Goal: Information Seeking & Learning: Understand process/instructions

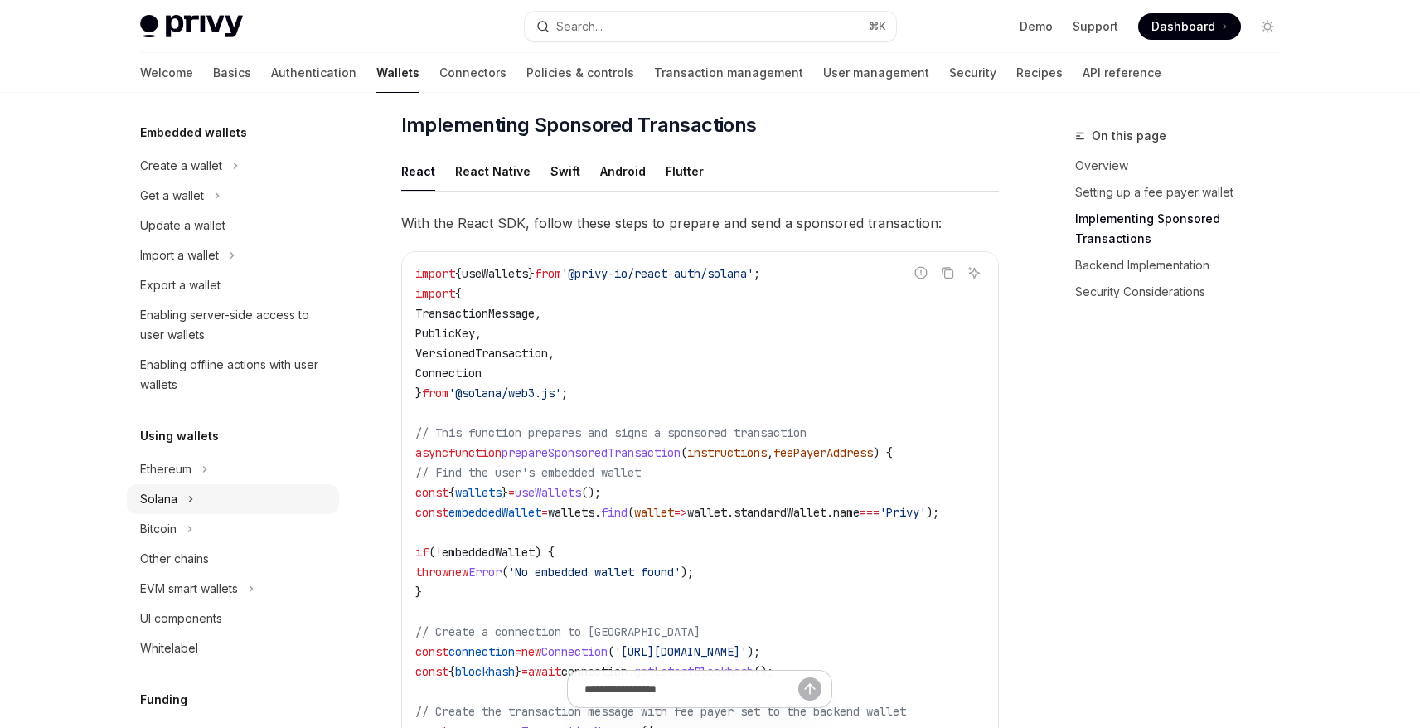
scroll to position [110, 0]
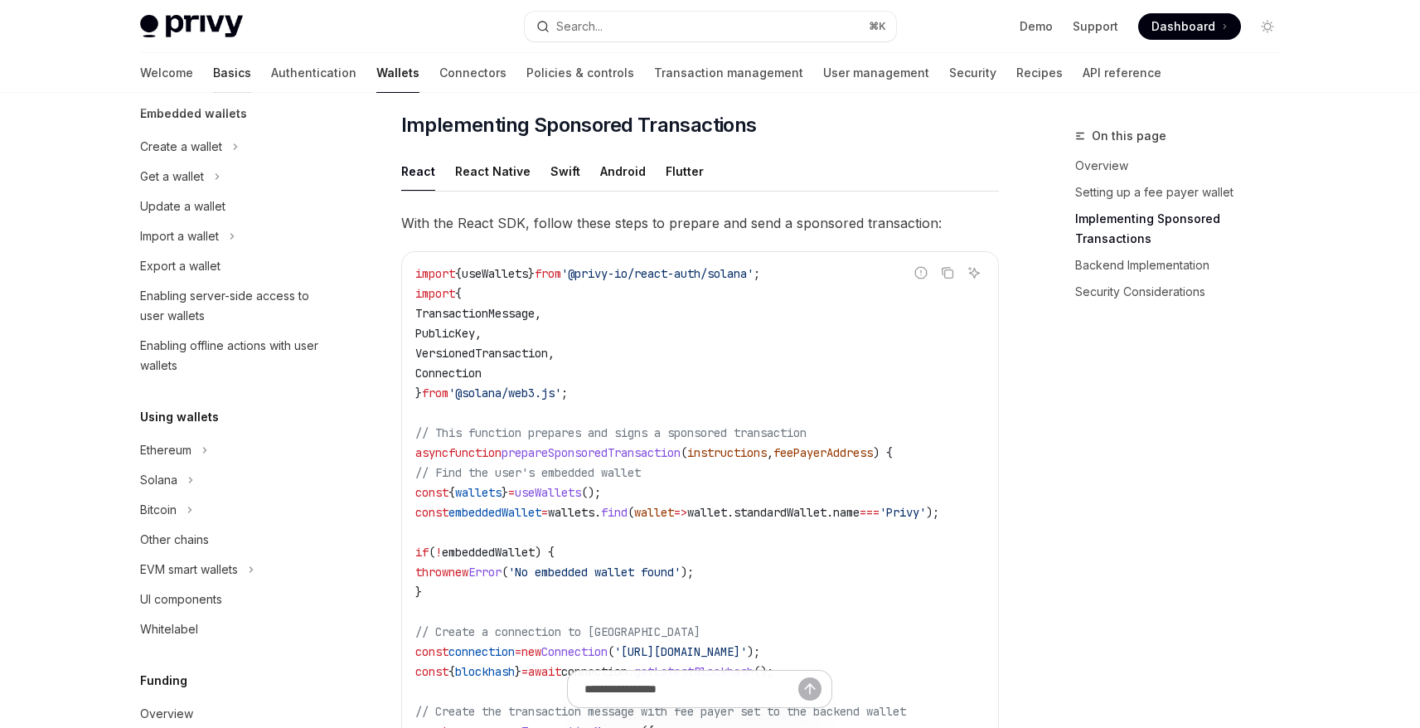
click at [213, 79] on link "Basics" at bounding box center [232, 73] width 38 height 40
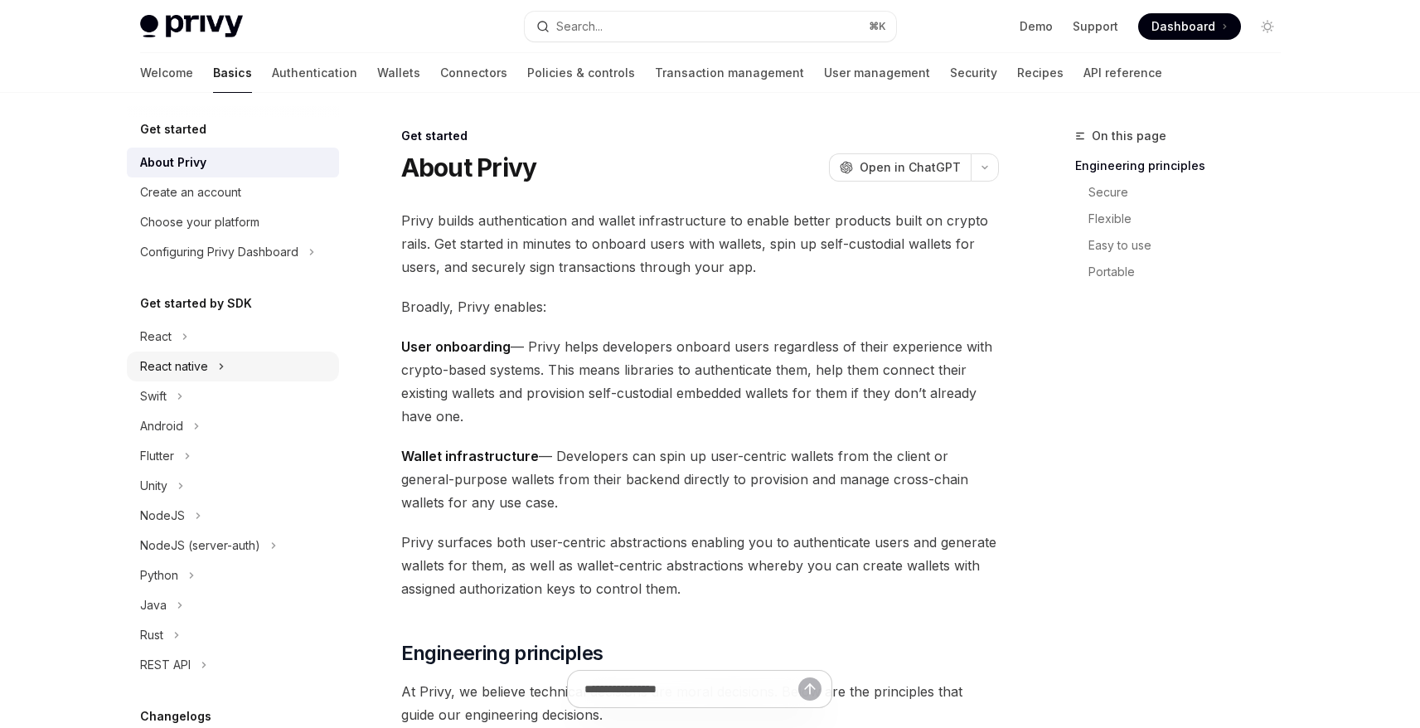
click at [201, 371] on div "React native" at bounding box center [174, 367] width 68 height 20
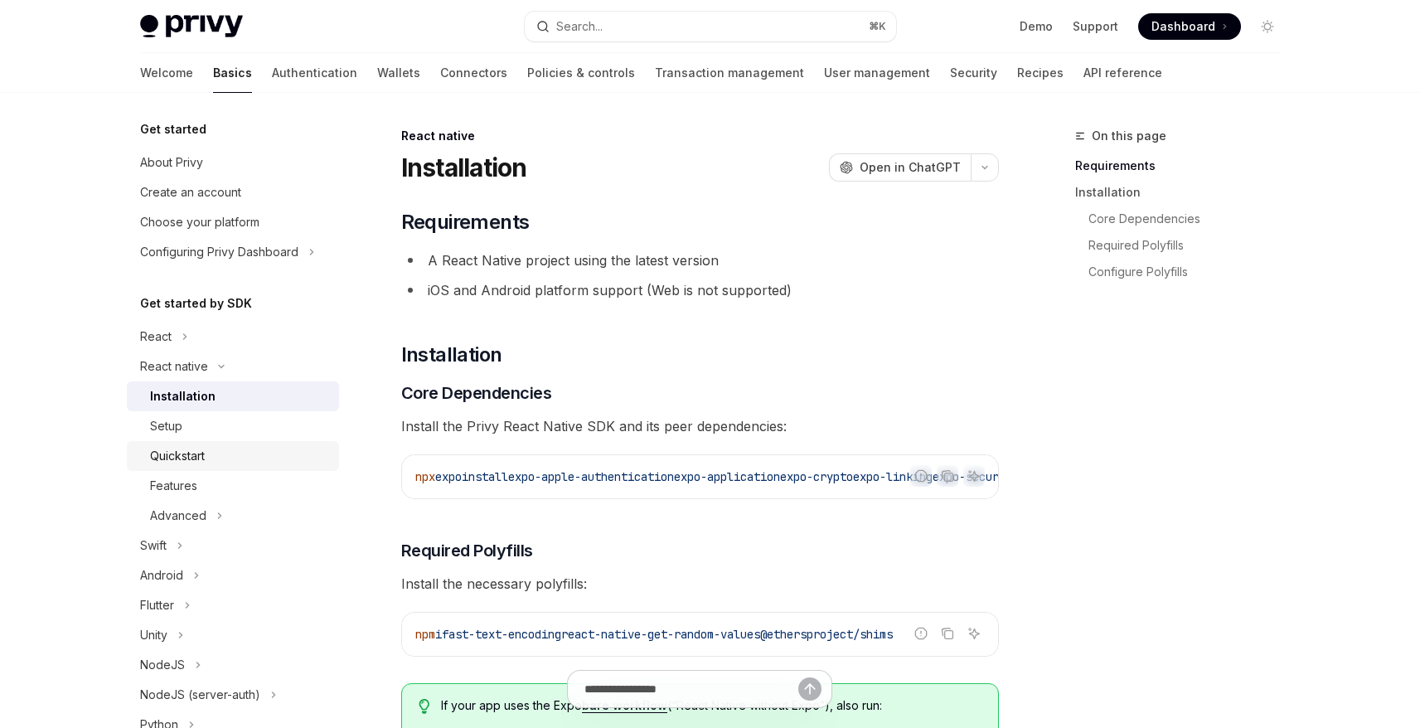
scroll to position [9, 0]
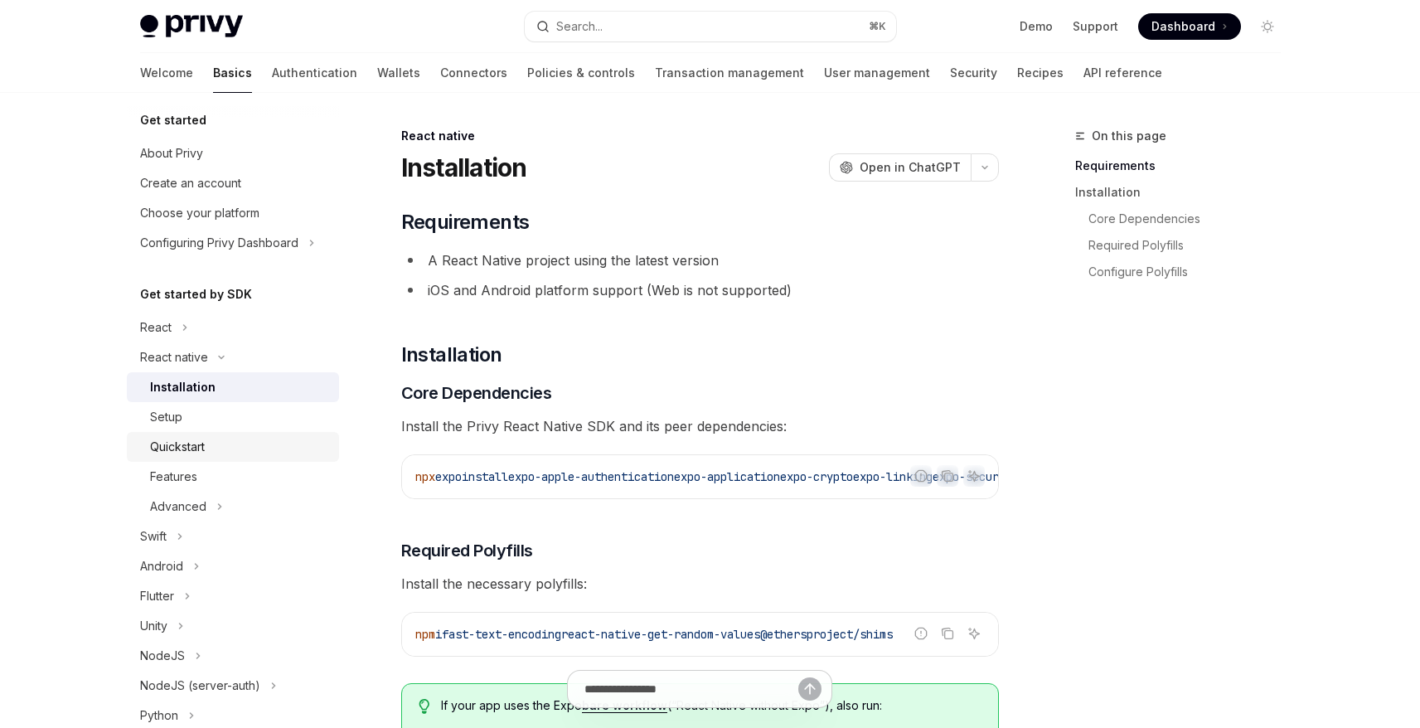
click at [197, 454] on div "Quickstart" at bounding box center [177, 447] width 55 height 20
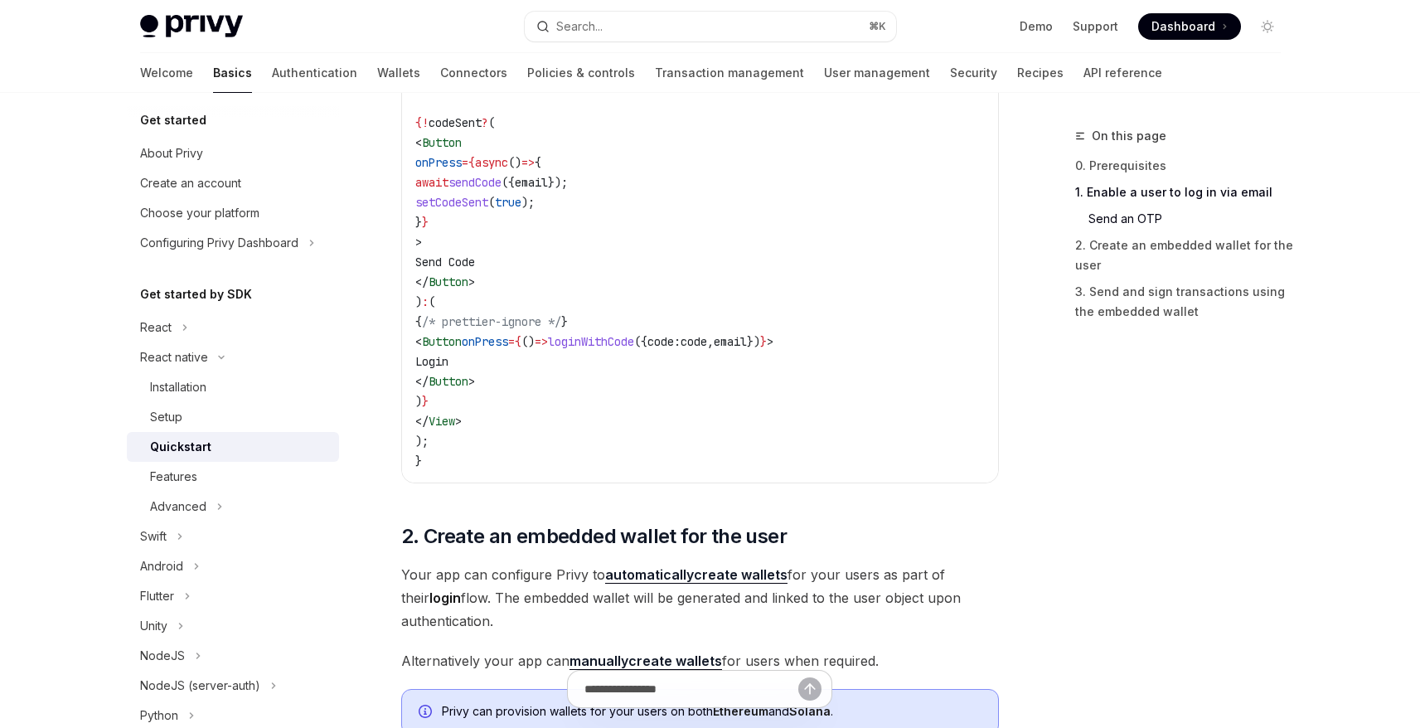
scroll to position [1354, 0]
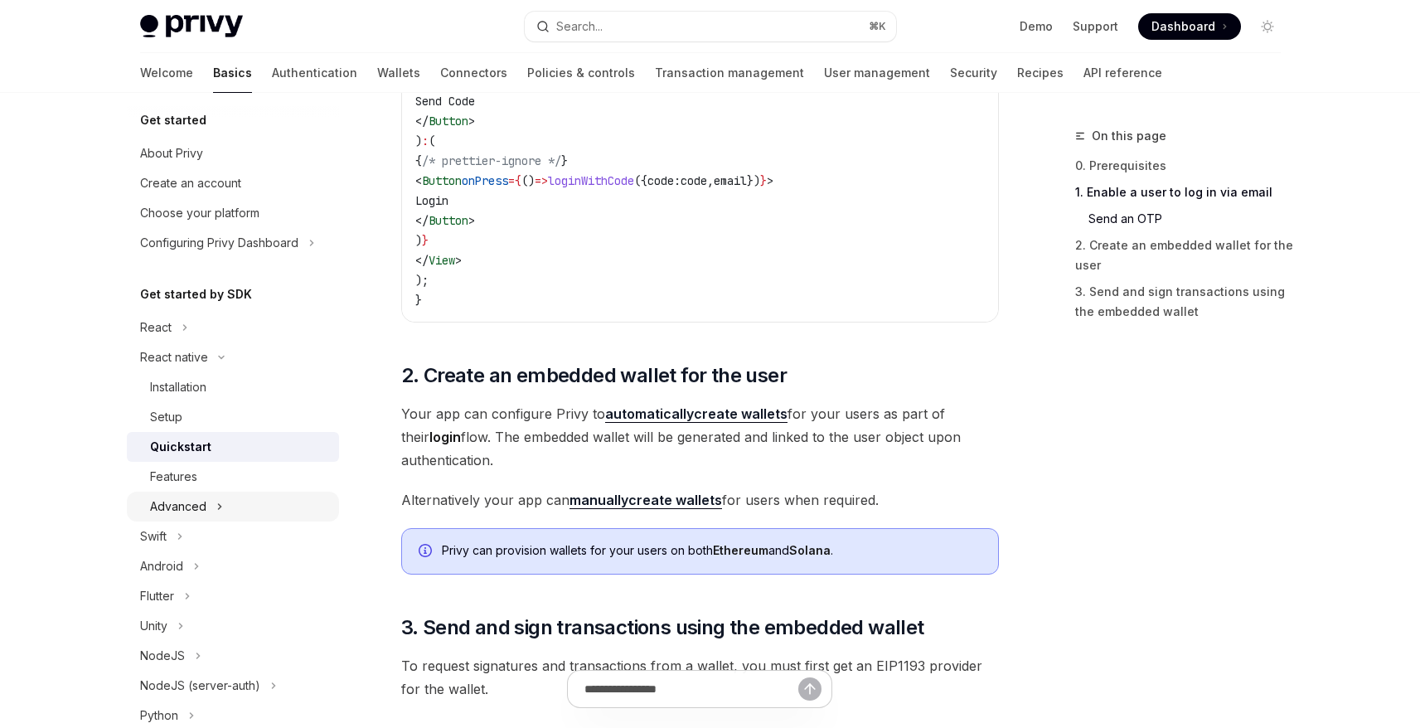
click at [187, 510] on div "Advanced" at bounding box center [178, 507] width 56 height 20
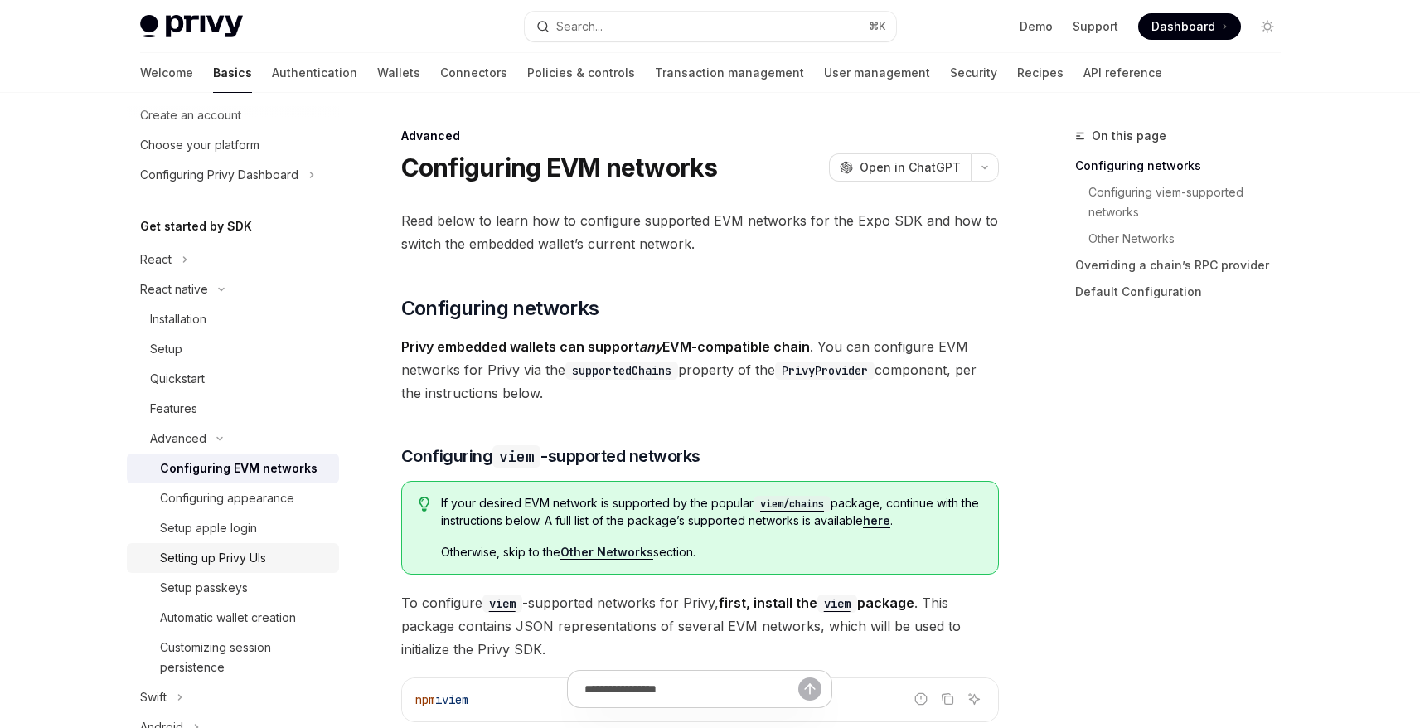
scroll to position [99, 0]
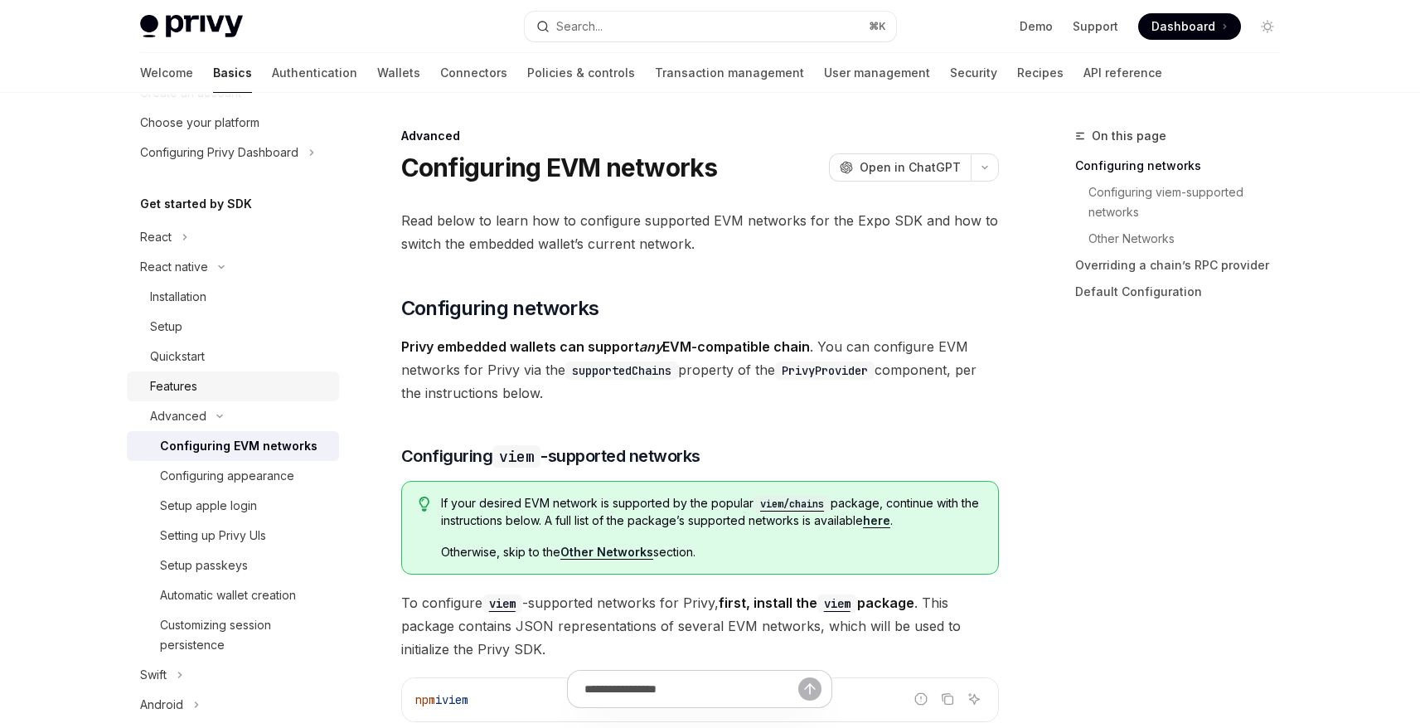
click at [188, 389] on div "Features" at bounding box center [173, 386] width 47 height 20
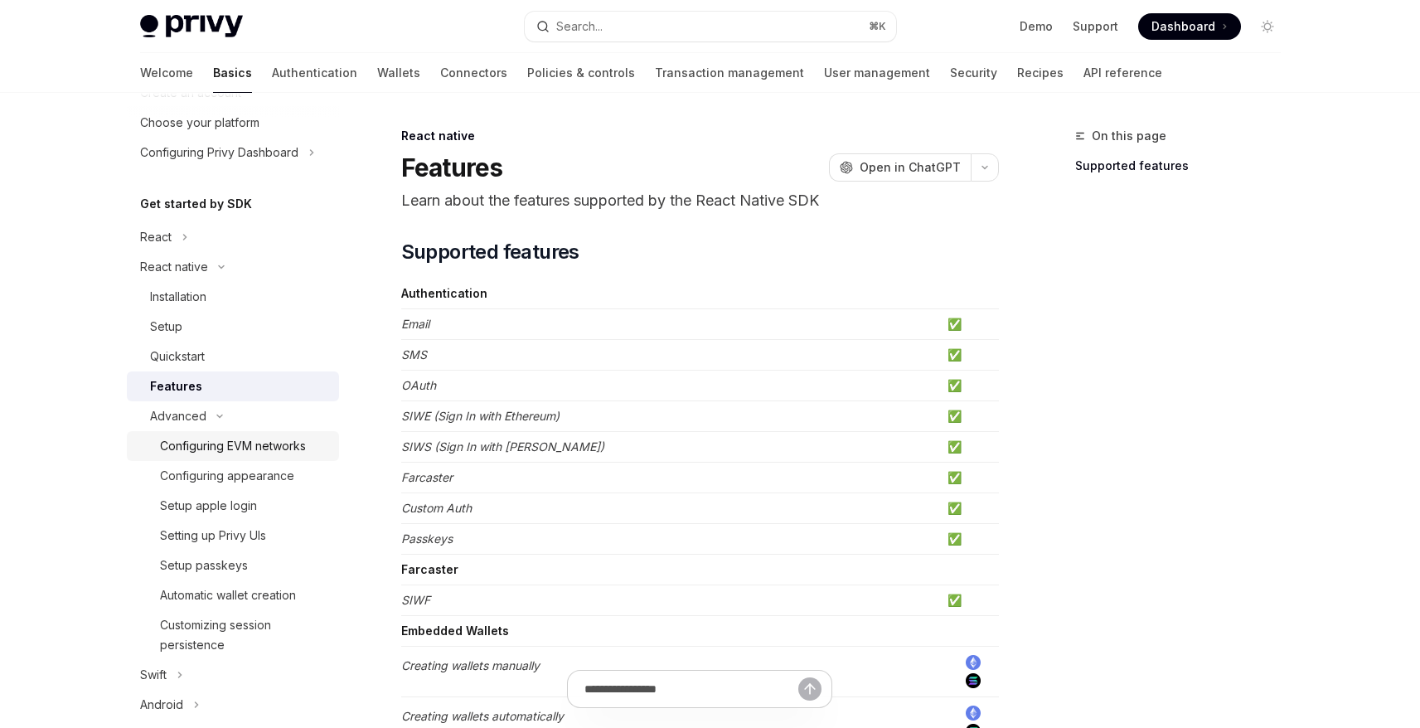
click at [197, 439] on div "Configuring EVM networks" at bounding box center [233, 446] width 146 height 20
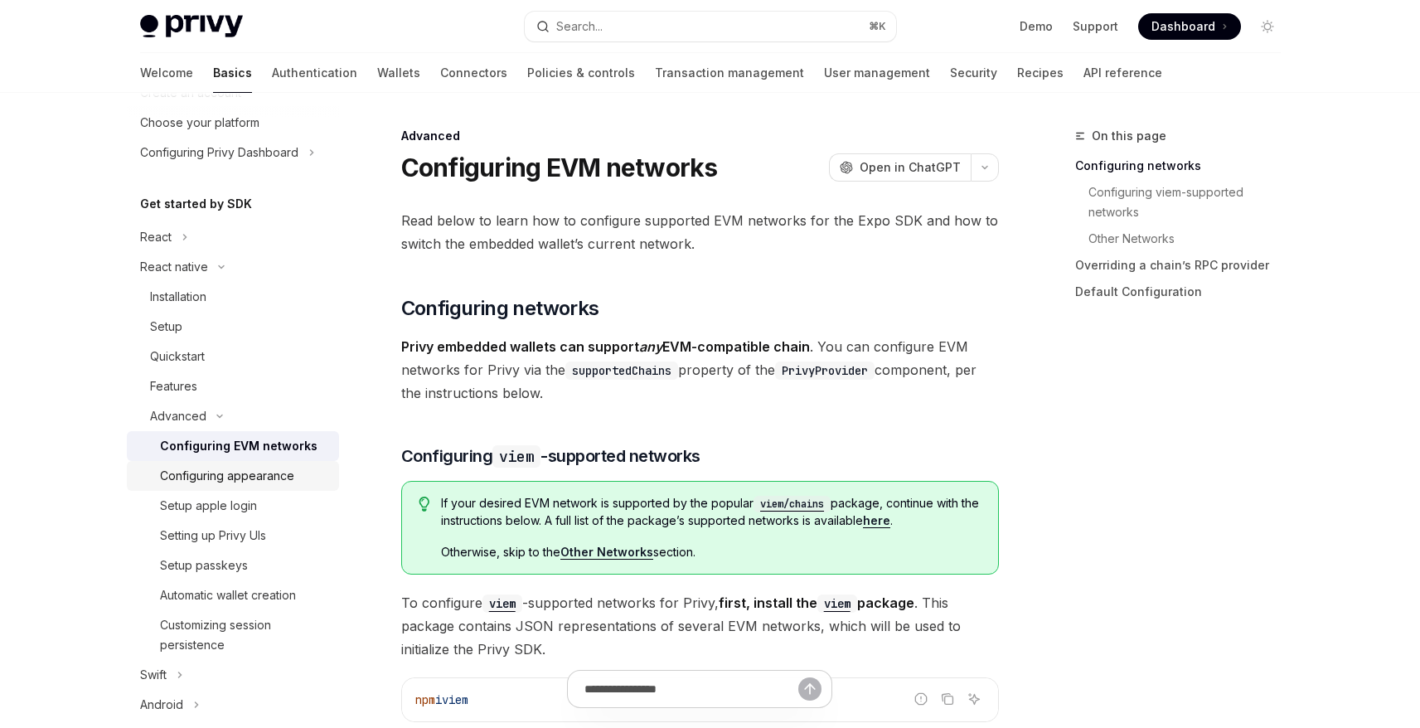
click at [258, 478] on div "Configuring appearance" at bounding box center [227, 476] width 134 height 20
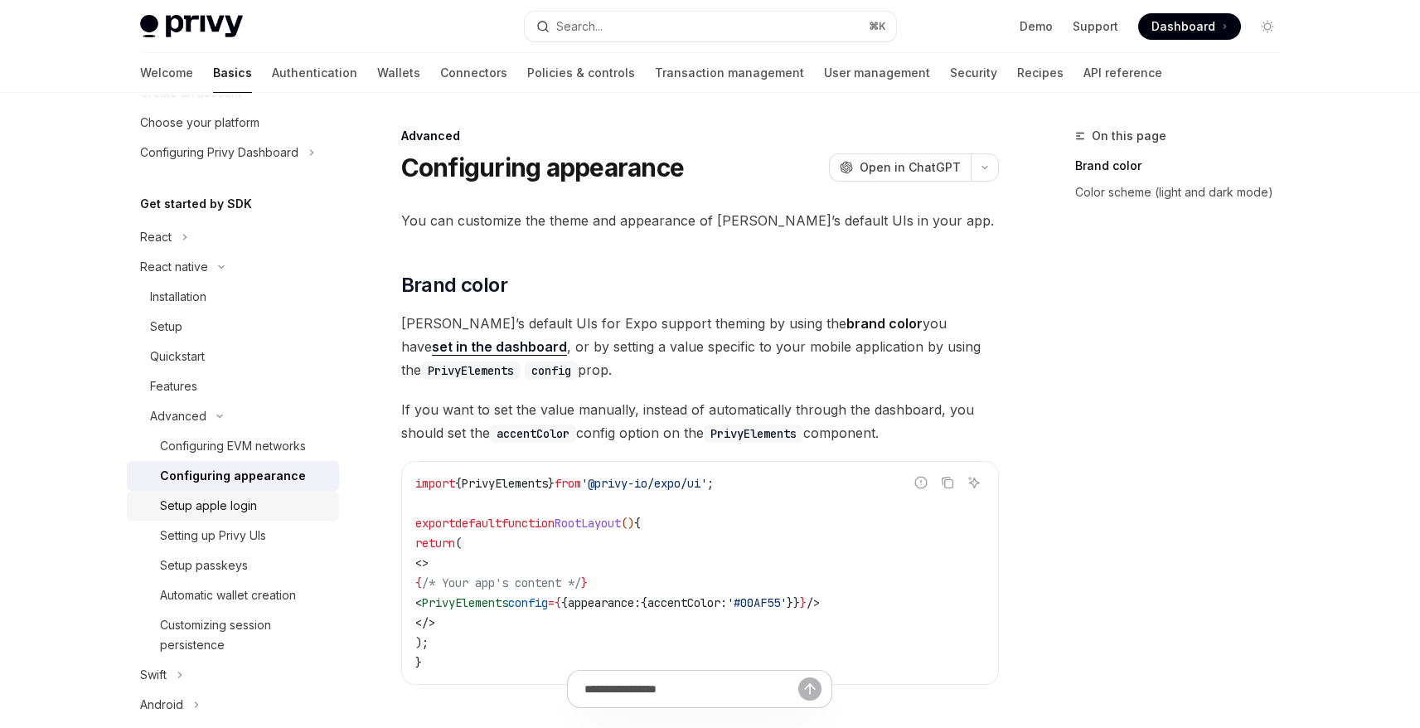
click at [249, 503] on div "Setup apple login" at bounding box center [208, 506] width 97 height 20
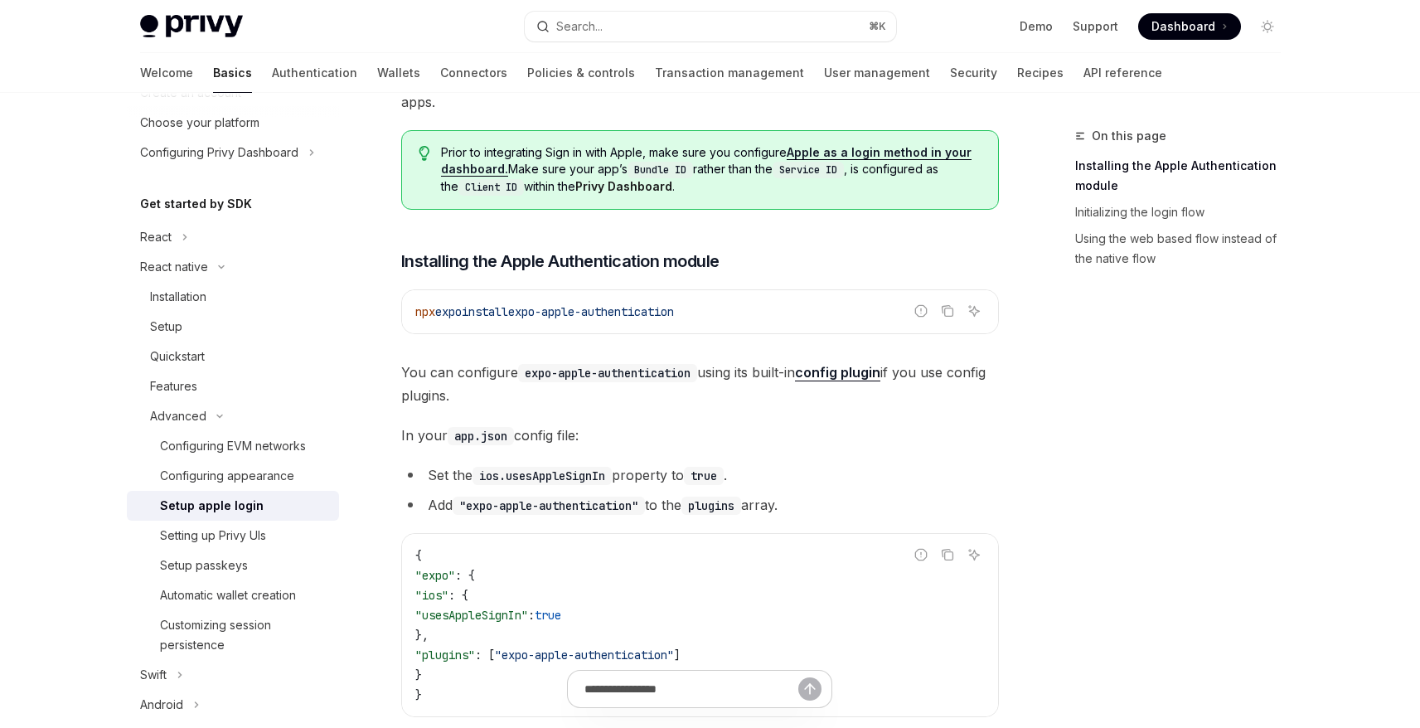
scroll to position [182, 0]
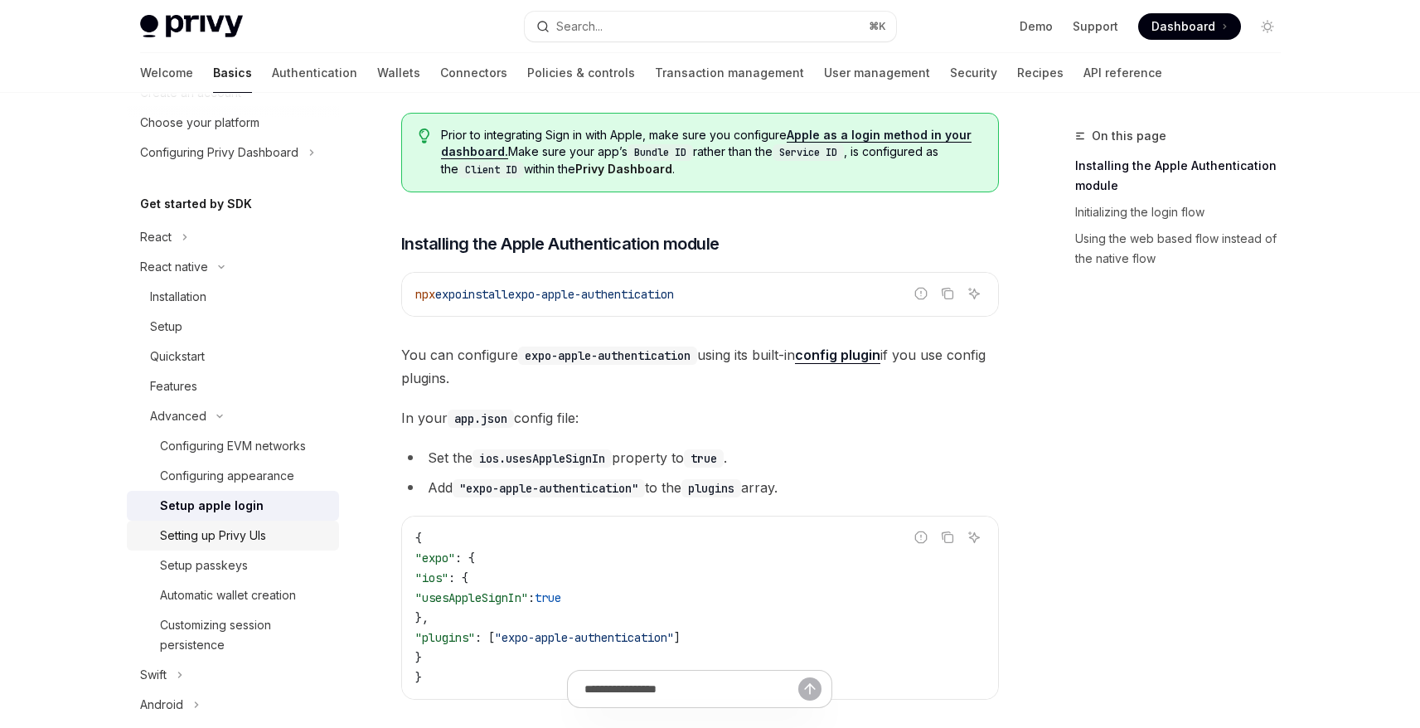
click at [227, 524] on link "Setting up Privy UIs" at bounding box center [233, 536] width 212 height 30
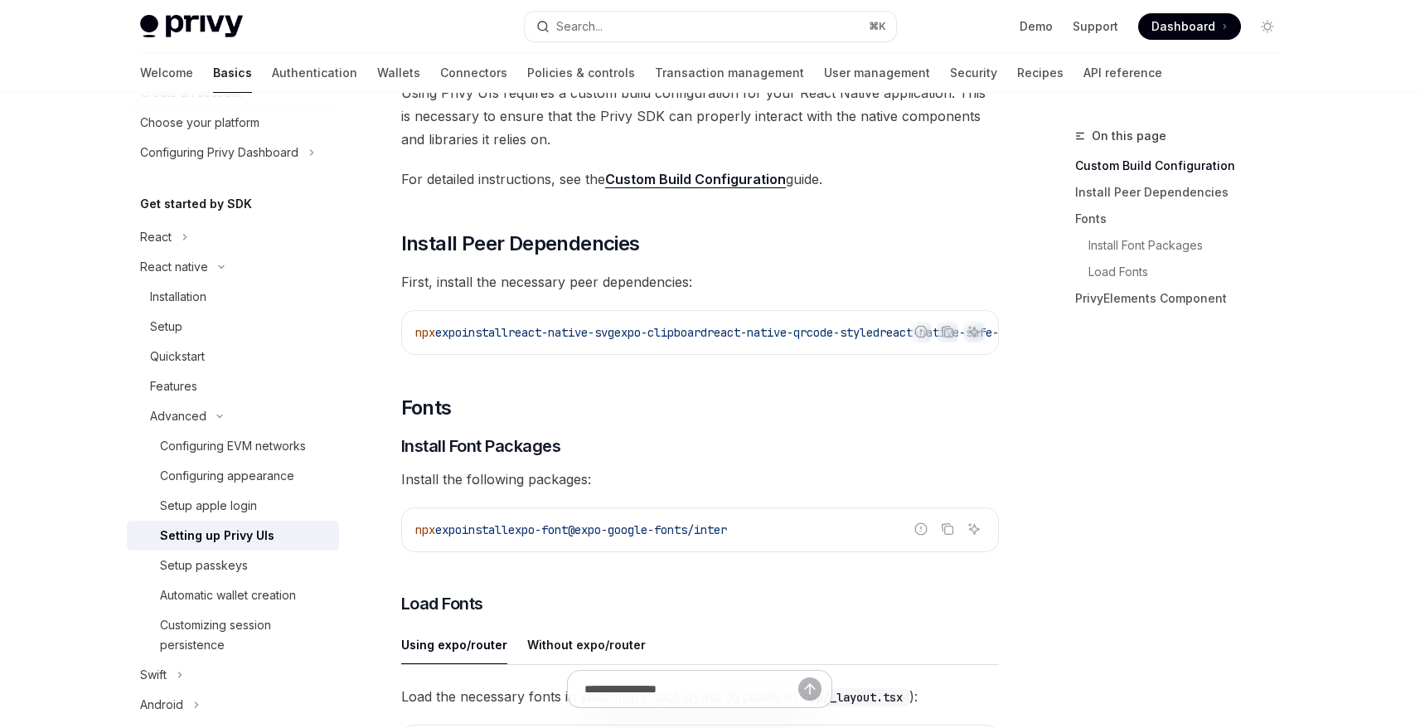
scroll to position [261, 0]
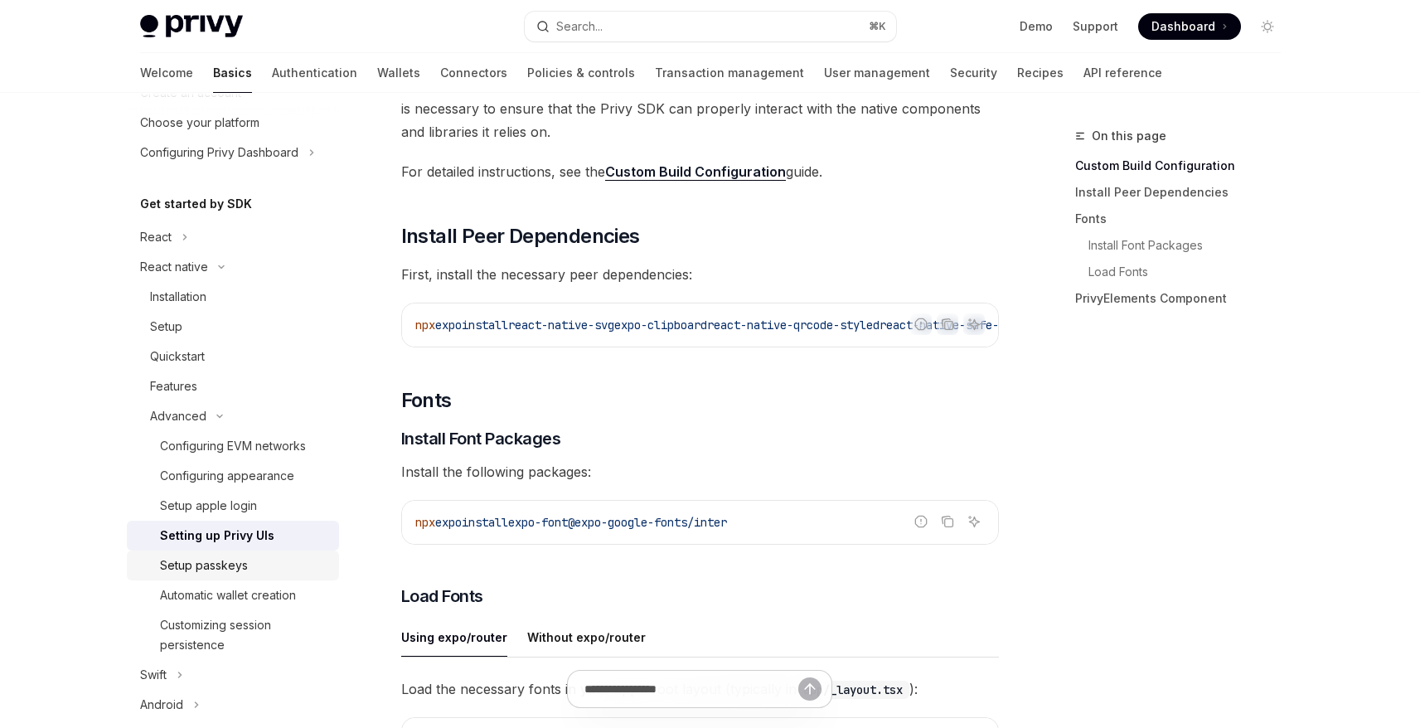
click at [221, 563] on div "Setup passkeys" at bounding box center [204, 566] width 88 height 20
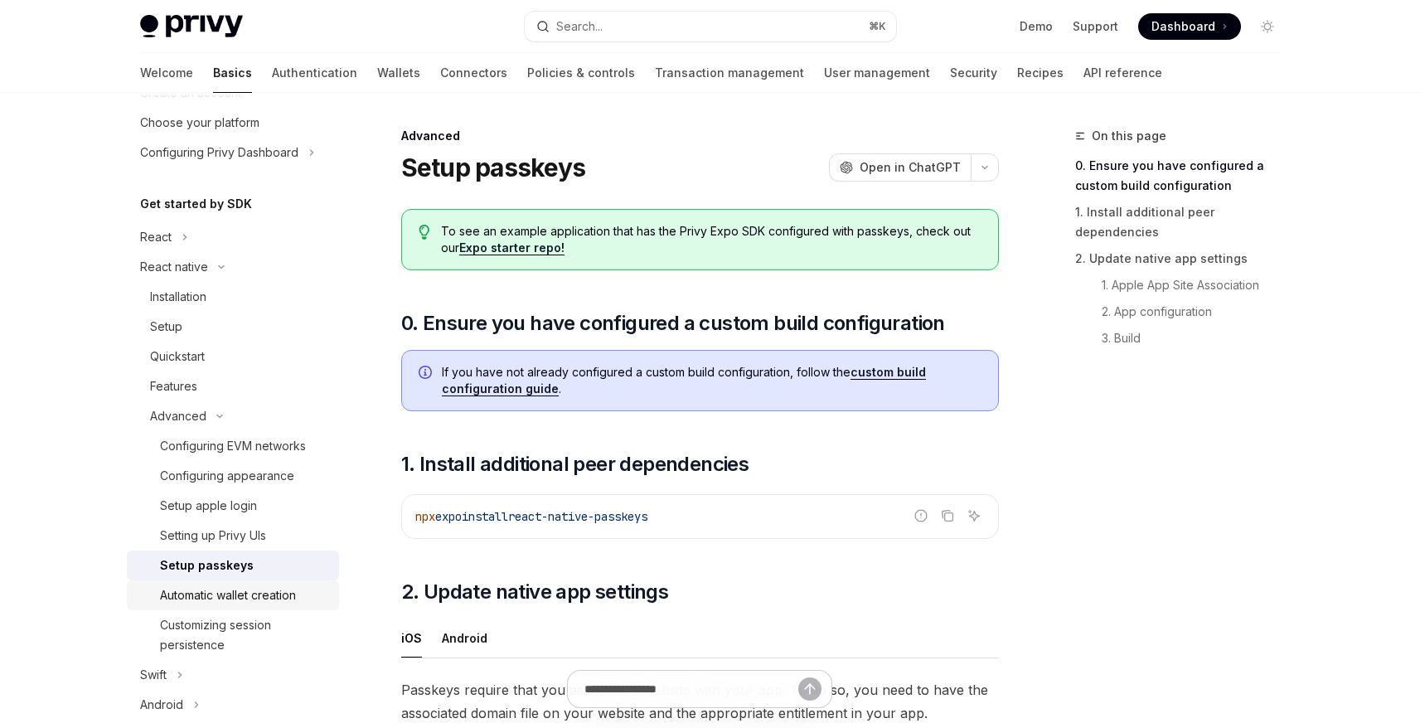
click at [236, 592] on div "Automatic wallet creation" at bounding box center [228, 595] width 136 height 20
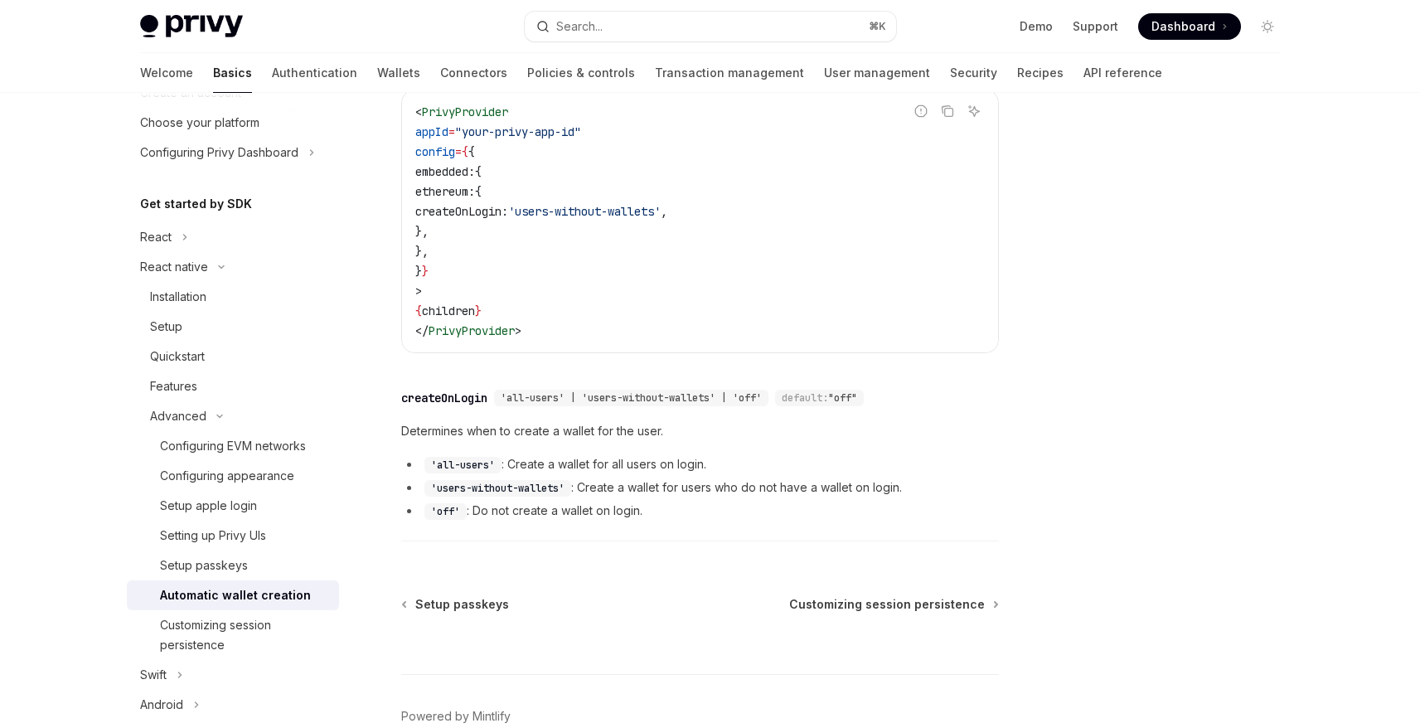
scroll to position [301, 0]
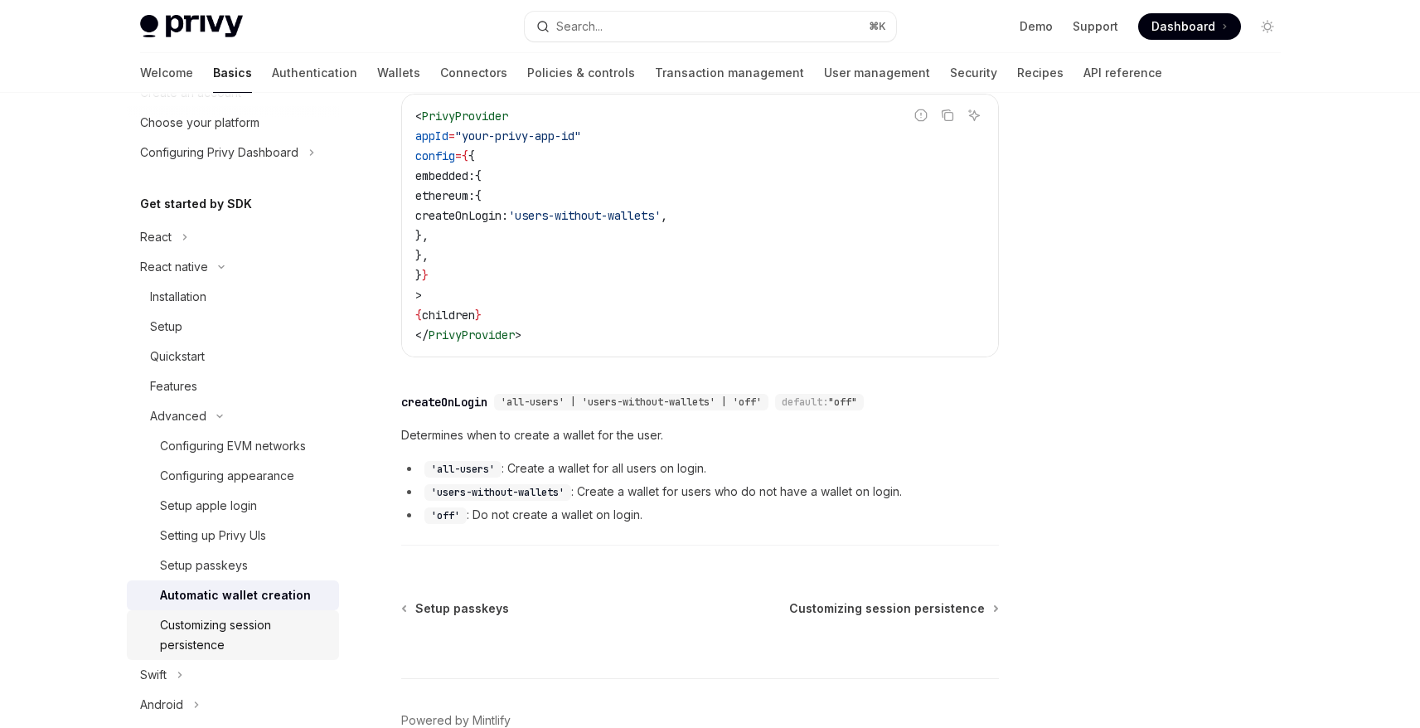
click at [221, 636] on div "Customizing session persistence" at bounding box center [244, 635] width 169 height 40
type textarea "*"
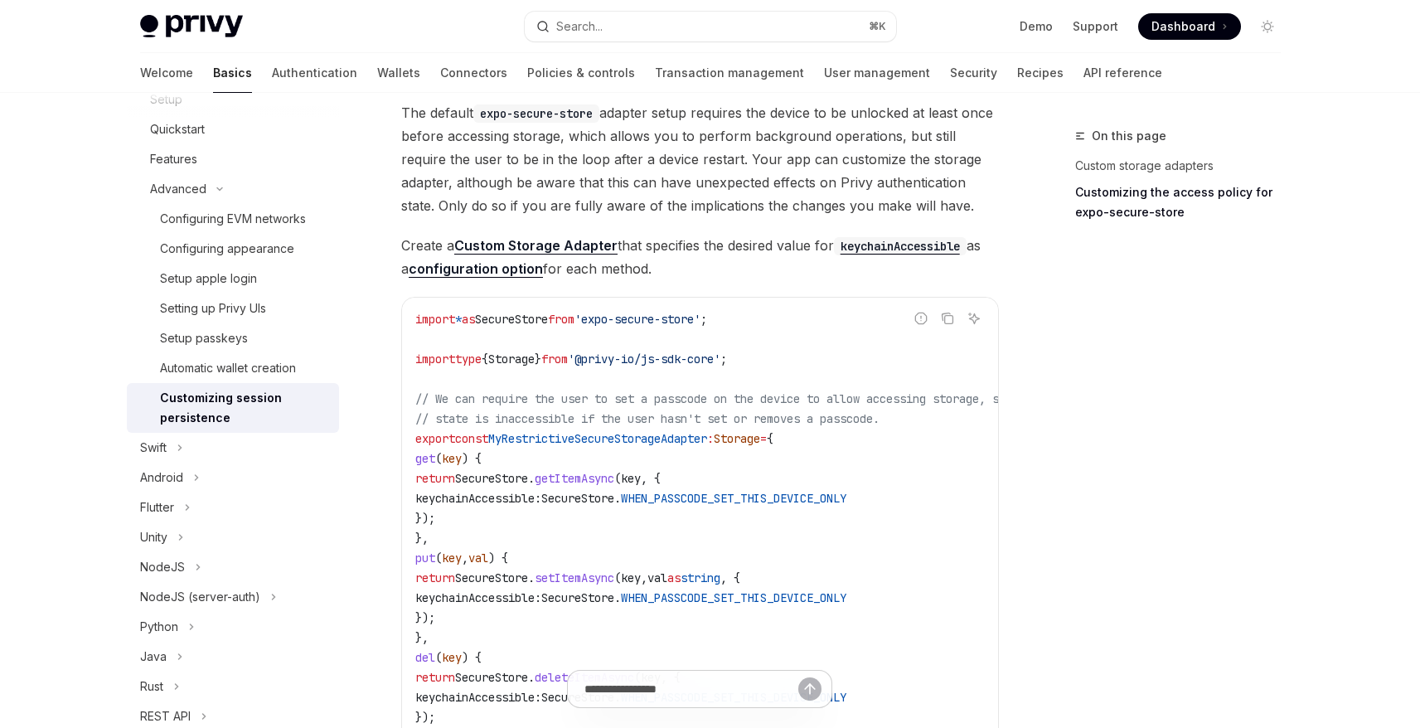
scroll to position [328, 0]
click at [594, 21] on div "Search..." at bounding box center [579, 27] width 46 height 20
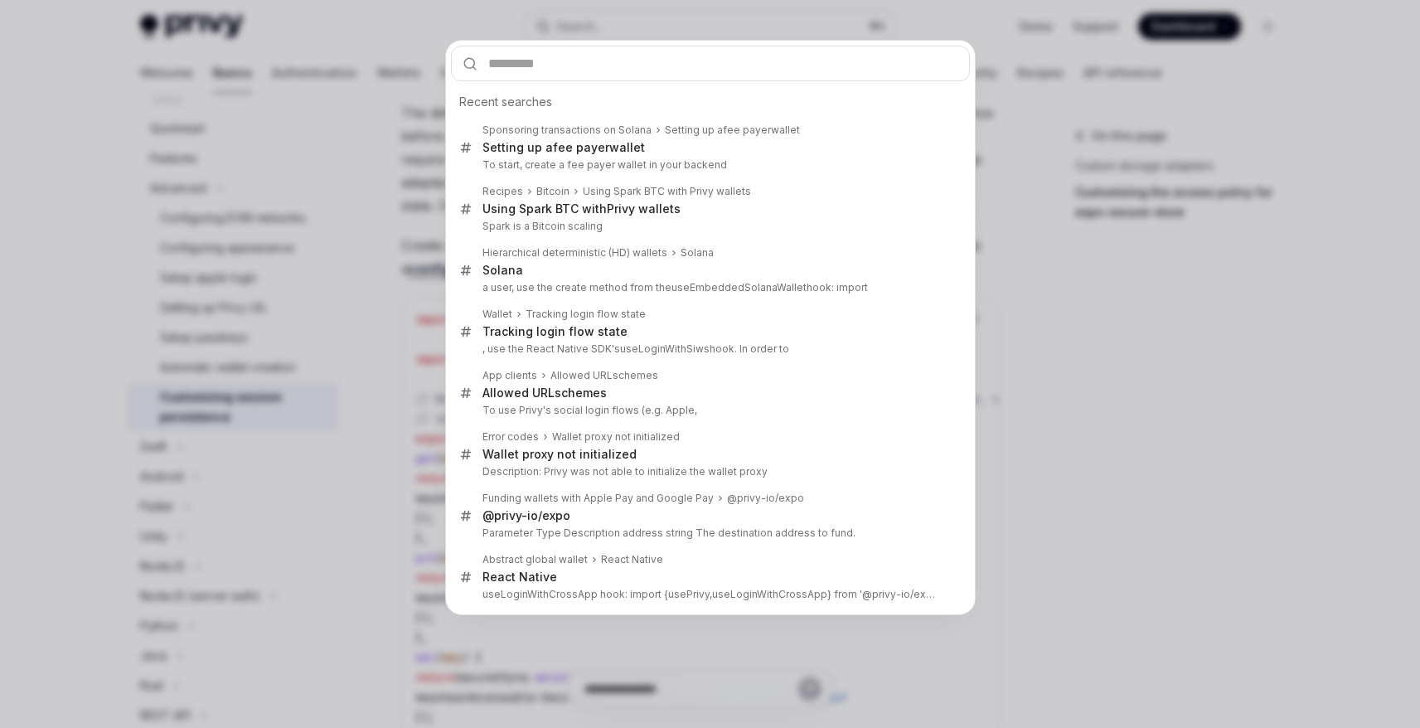
type input "**********"
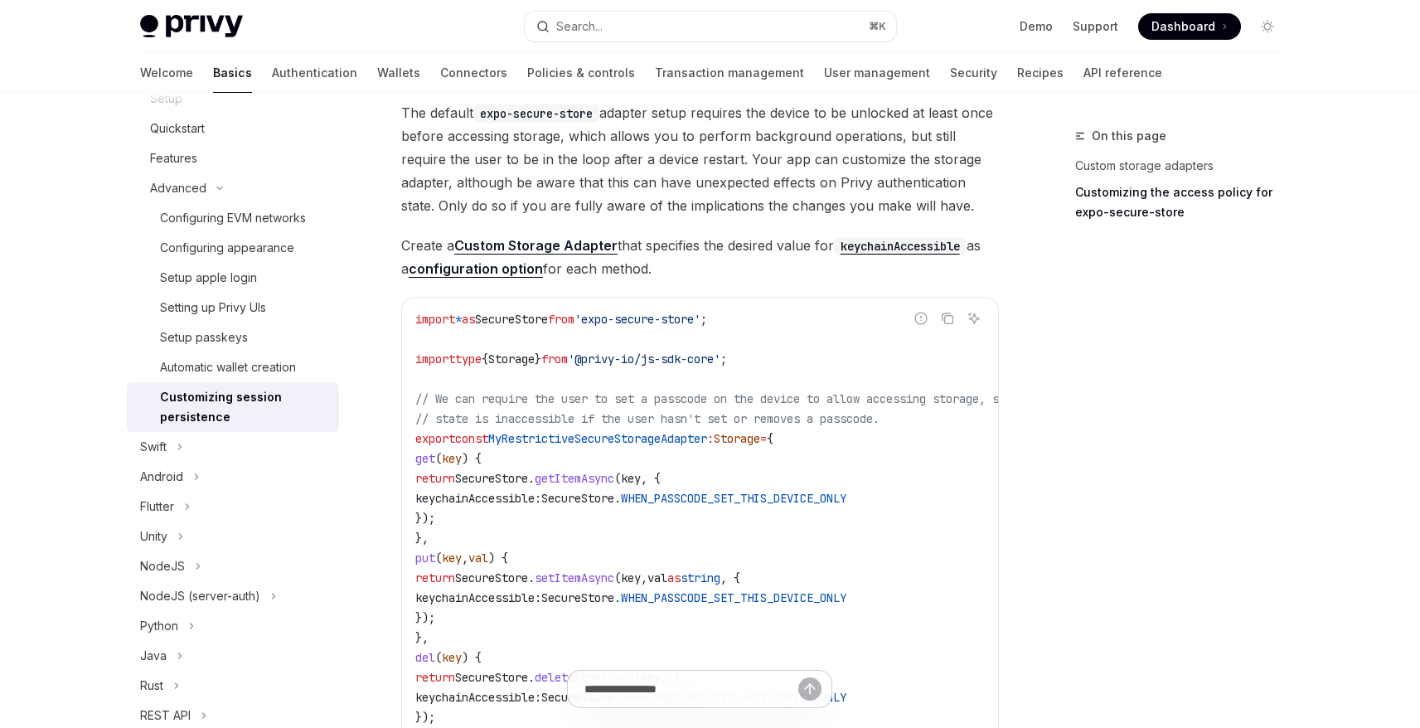
type textarea "*"
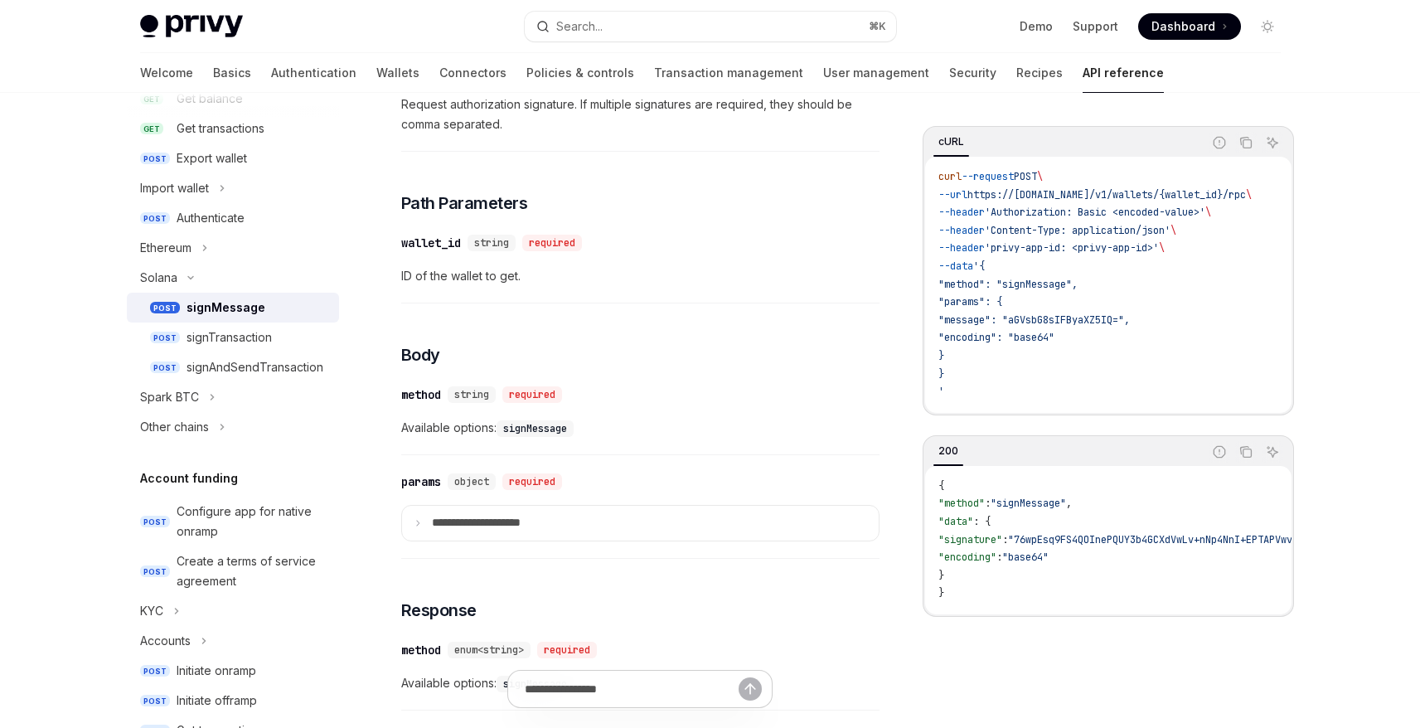
scroll to position [409, 0]
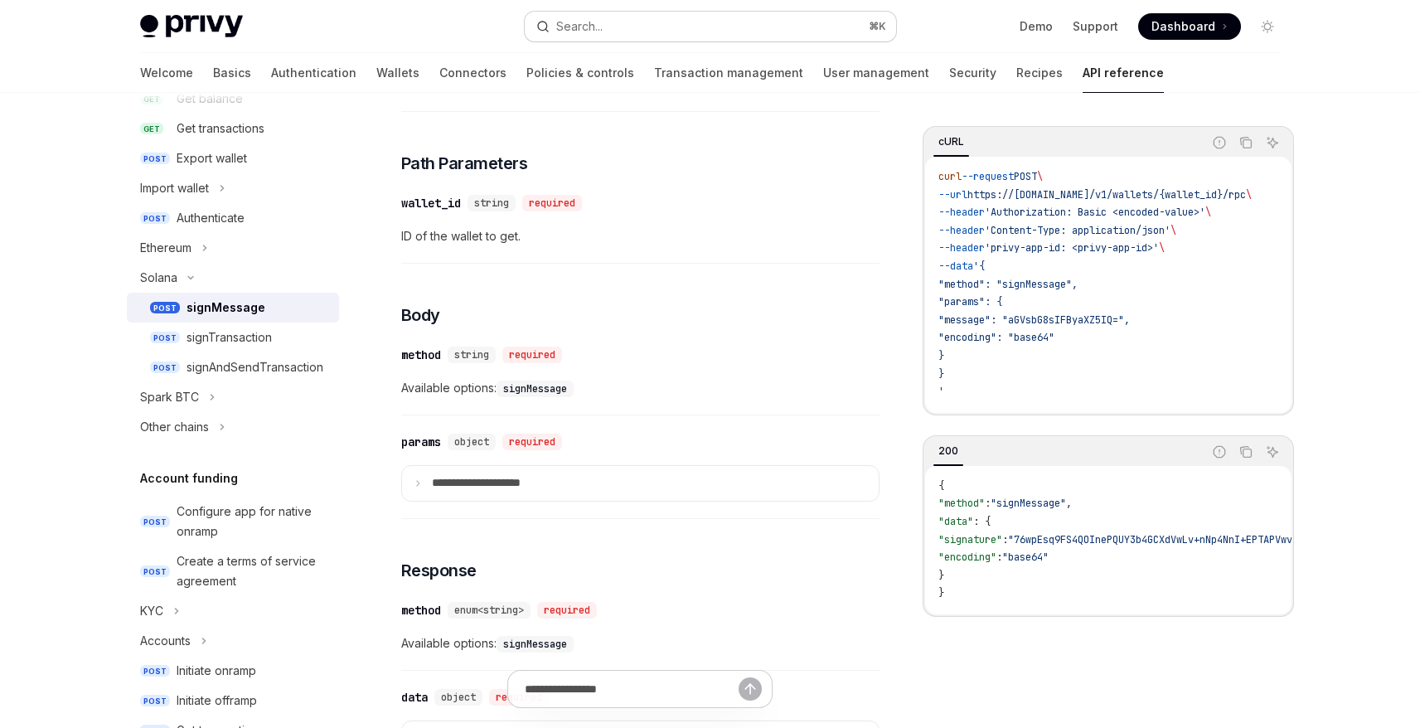
click at [623, 26] on button "Search... ⌘ K" at bounding box center [710, 27] width 371 height 30
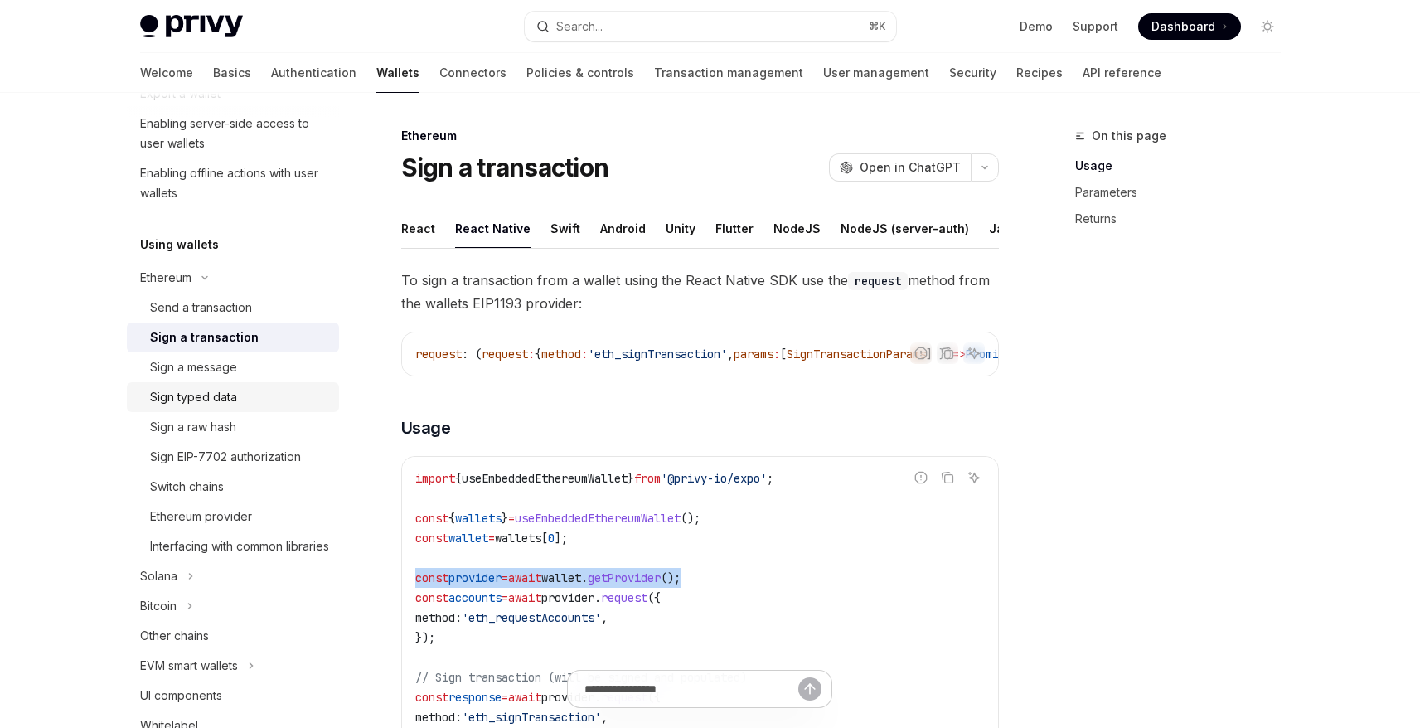
scroll to position [310, 0]
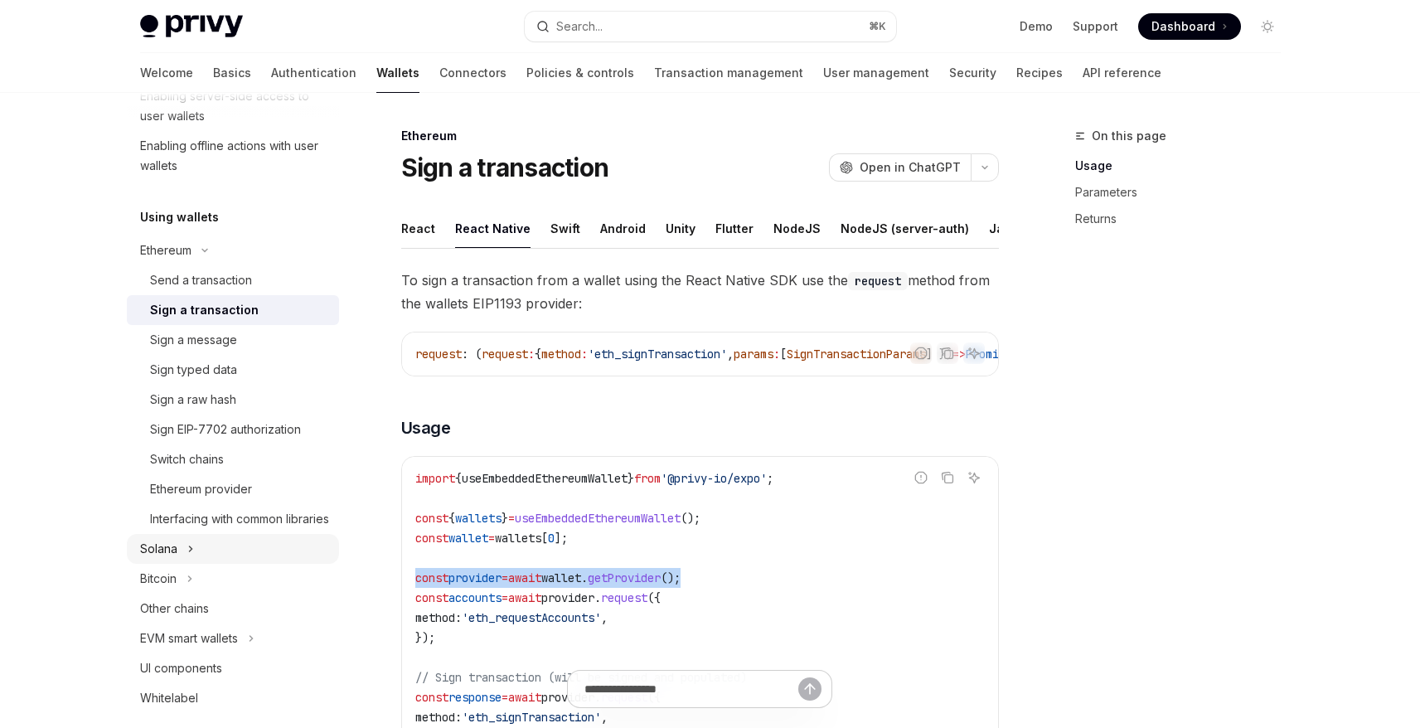
click at [192, 559] on icon "Toggle Solana section" at bounding box center [190, 549] width 7 height 20
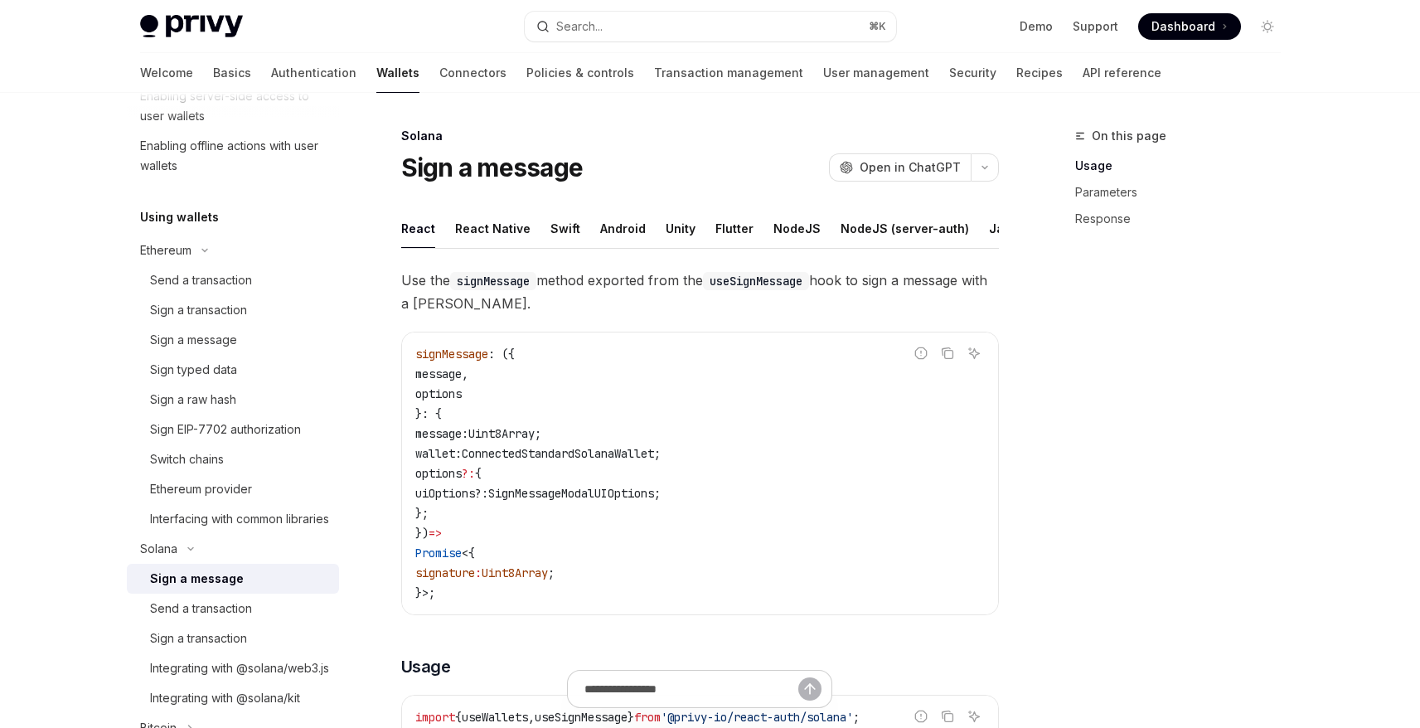
click at [214, 589] on div "Sign a message" at bounding box center [197, 579] width 94 height 20
click at [480, 227] on div "React Native" at bounding box center [492, 228] width 75 height 39
type textarea "*"
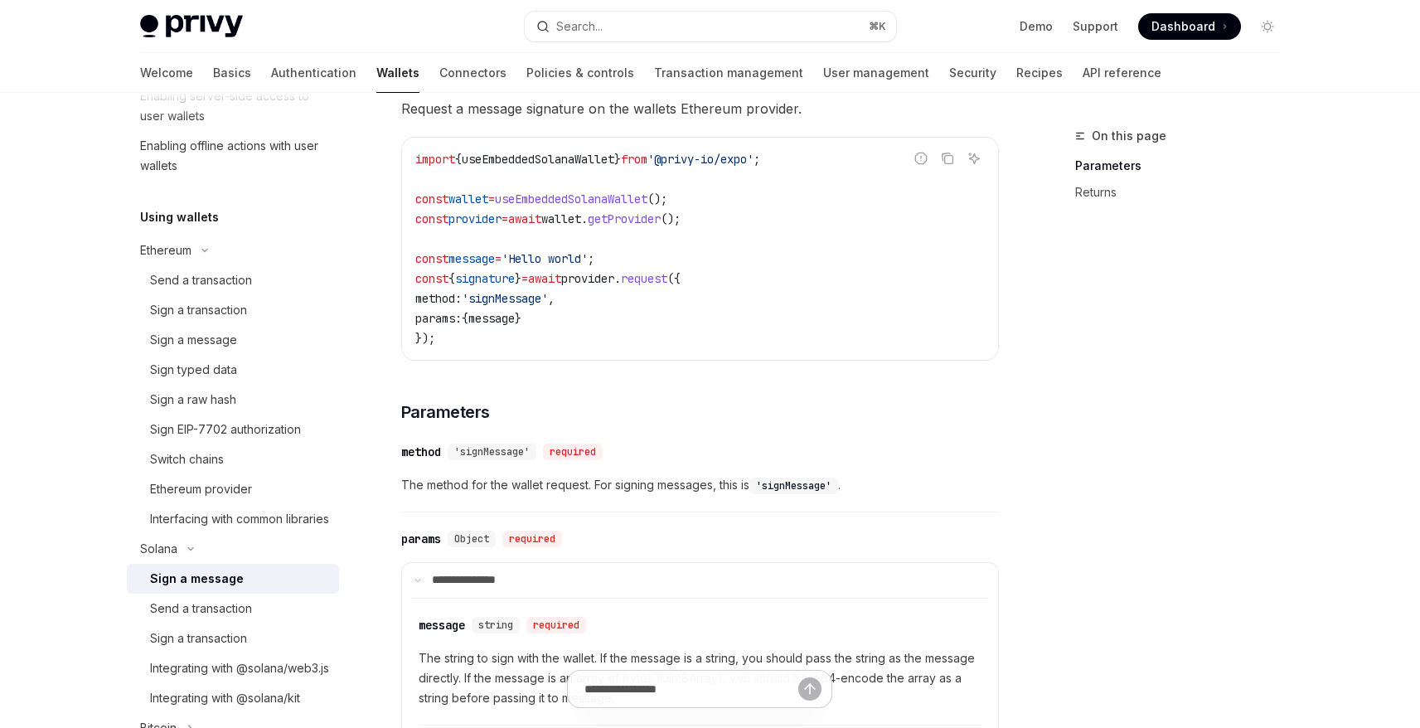
scroll to position [173, 0]
drag, startPoint x: 724, startPoint y: 217, endPoint x: 408, endPoint y: 211, distance: 316.0
click at [408, 211] on div "import { useEmbeddedSolanaWallet } from '@privy-io/expo' ; const wallet = useEm…" at bounding box center [700, 247] width 596 height 222
copy span "const provider = await wallet . getProvider ();"
click at [551, 312] on code "import { useEmbeddedSolanaWallet } from '@privy-io/expo' ; const wallet = useEm…" at bounding box center [700, 247] width 570 height 199
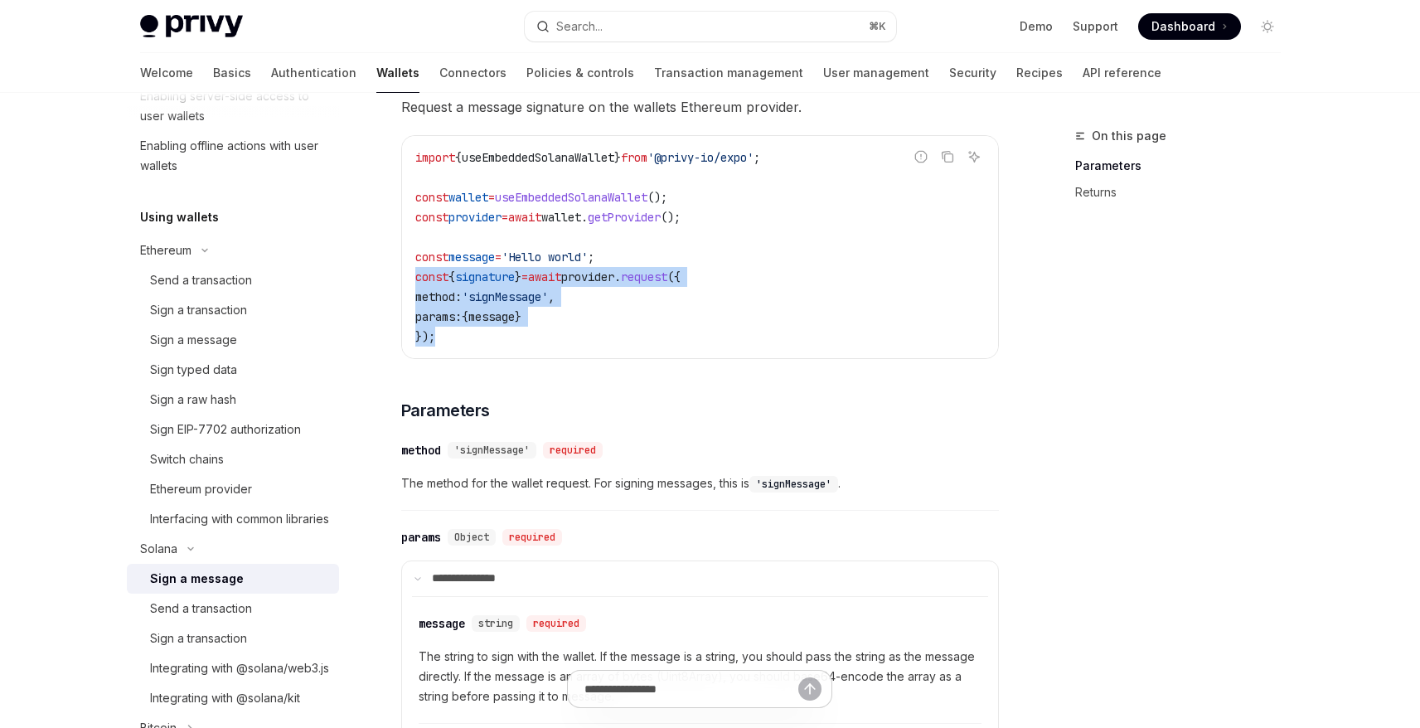
drag, startPoint x: 414, startPoint y: 278, endPoint x: 459, endPoint y: 331, distance: 69.4
click at [459, 331] on div "import { useEmbeddedSolanaWallet } from '@privy-io/expo' ; const wallet = useEm…" at bounding box center [700, 247] width 596 height 222
copy code "const { signature } = await provider . request ({ method: 'signMessage' , param…"
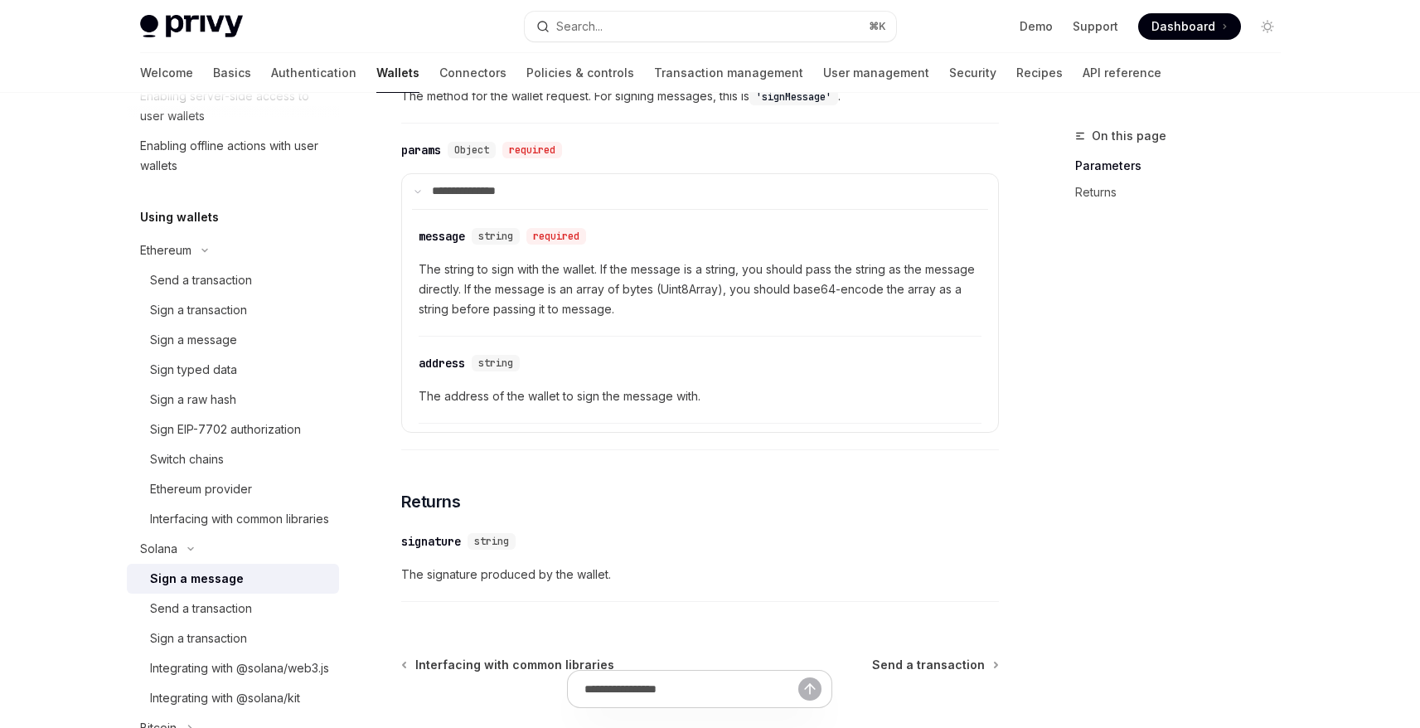
scroll to position [558, 0]
drag, startPoint x: 484, startPoint y: 294, endPoint x: 655, endPoint y: 296, distance: 170.8
click at [655, 296] on span "The string to sign with the wallet. If the message is a string, you should pass…" at bounding box center [700, 292] width 563 height 60
drag, startPoint x: 464, startPoint y: 311, endPoint x: 609, endPoint y: 312, distance: 144.3
click at [609, 312] on span "The string to sign with the wallet. If the message is a string, you should pass…" at bounding box center [700, 292] width 563 height 60
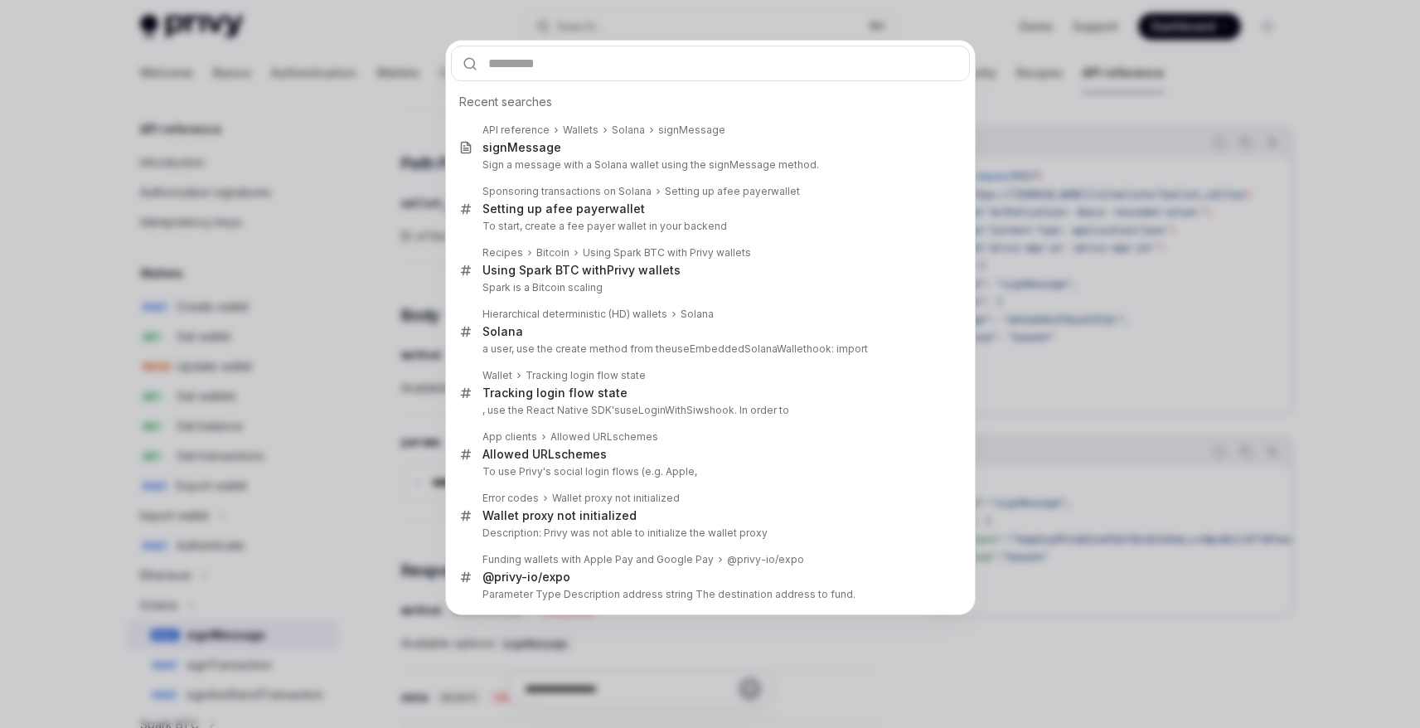
scroll to position [328, 0]
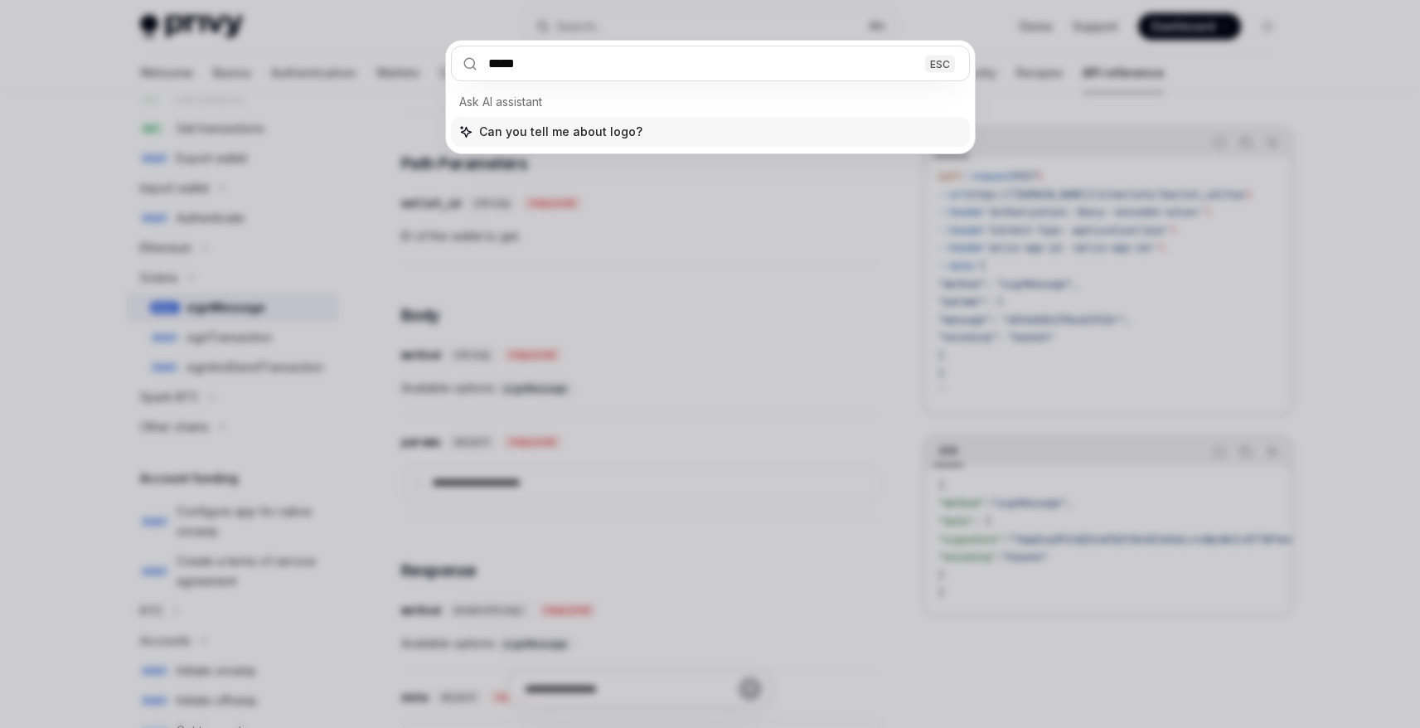
type input "******"
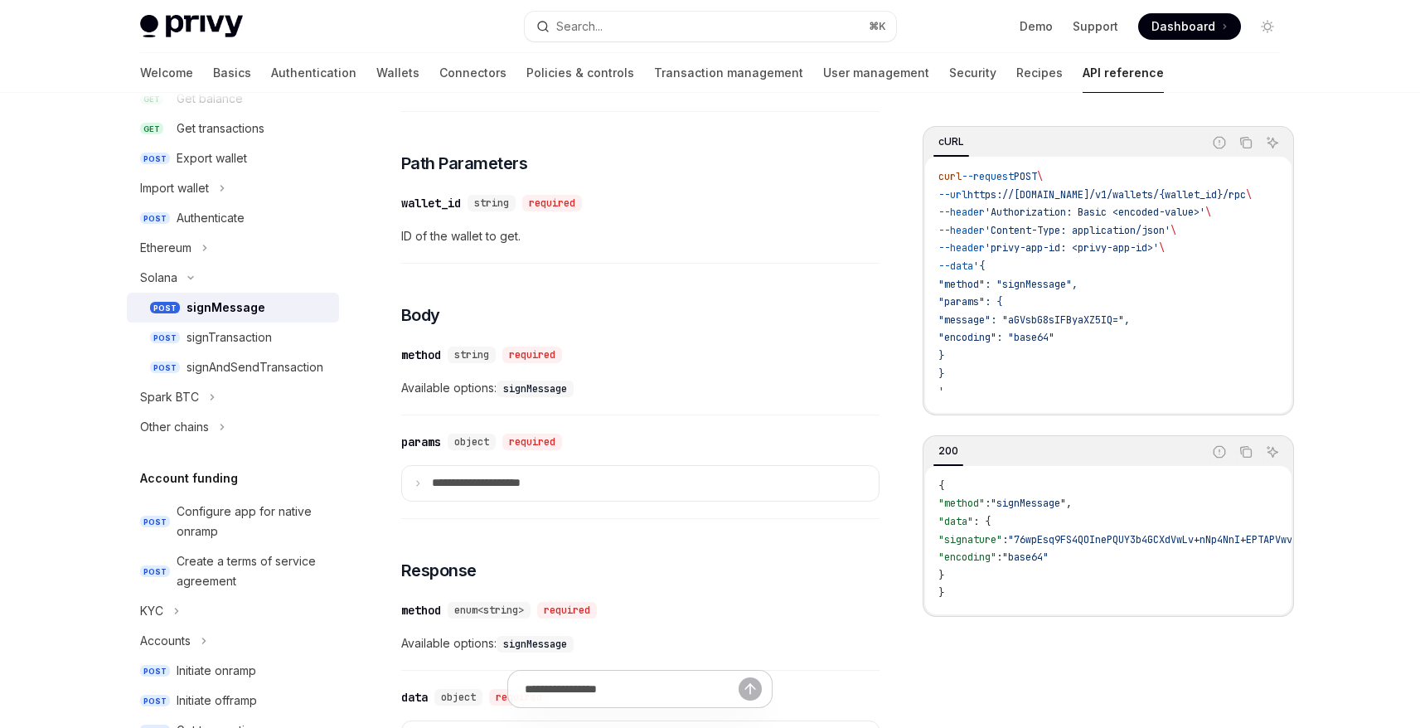
type textarea "*"
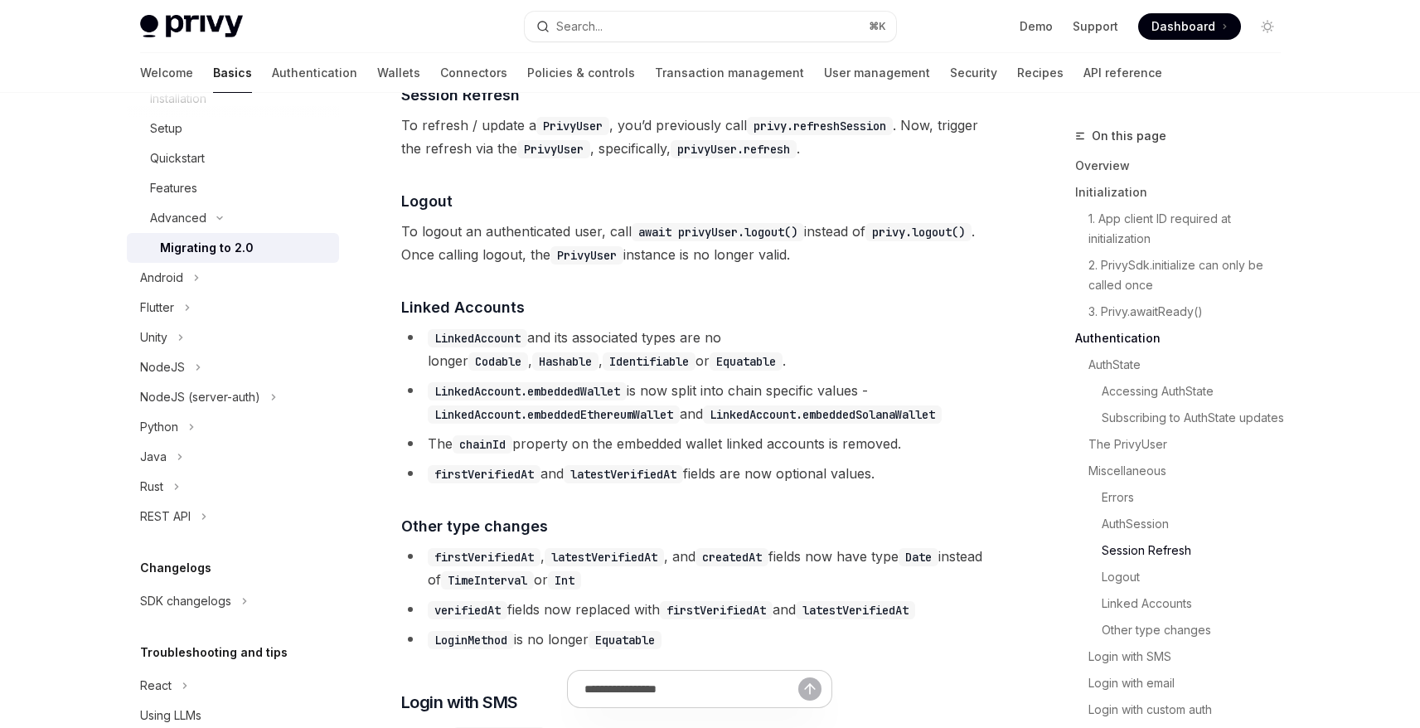
scroll to position [3241, 0]
drag, startPoint x: 433, startPoint y: 293, endPoint x: 789, endPoint y: 292, distance: 356.5
click at [789, 267] on span "To logout an authenticated user, call await privyUser.logout() instead of privy…" at bounding box center [700, 244] width 598 height 46
